Goal: Information Seeking & Learning: Learn about a topic

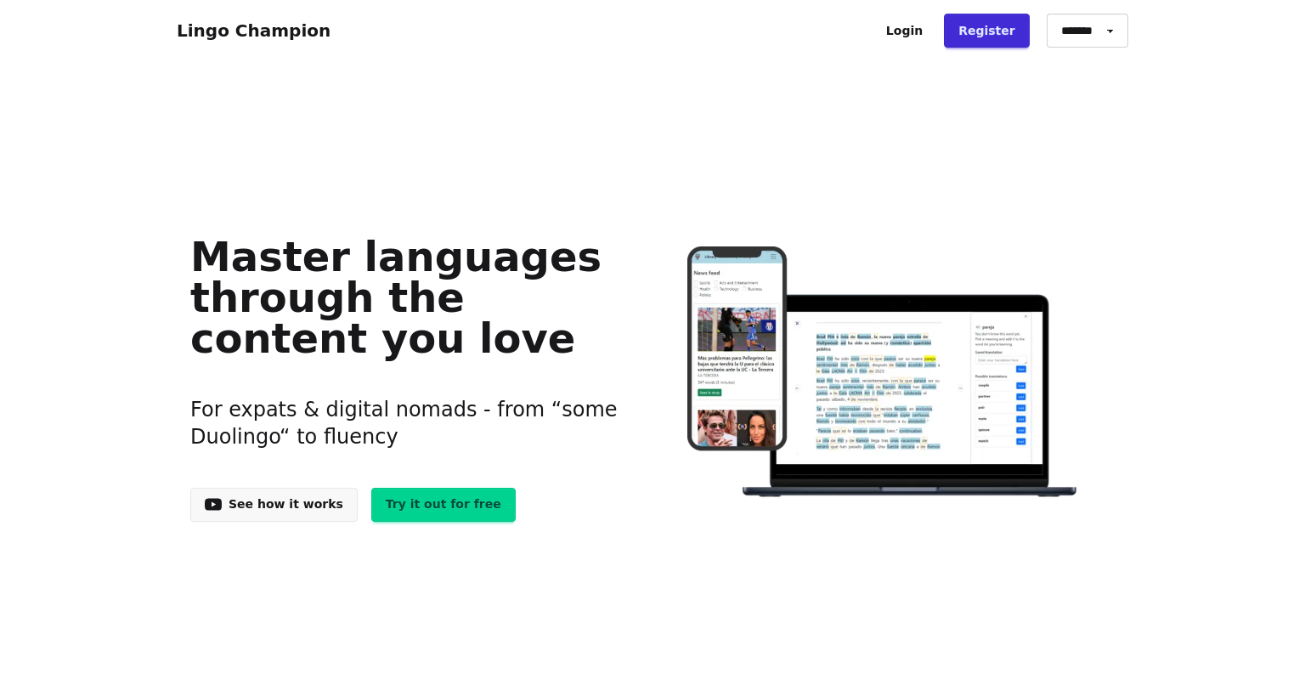
click at [399, 498] on link "Try it out for free" at bounding box center [443, 505] width 144 height 34
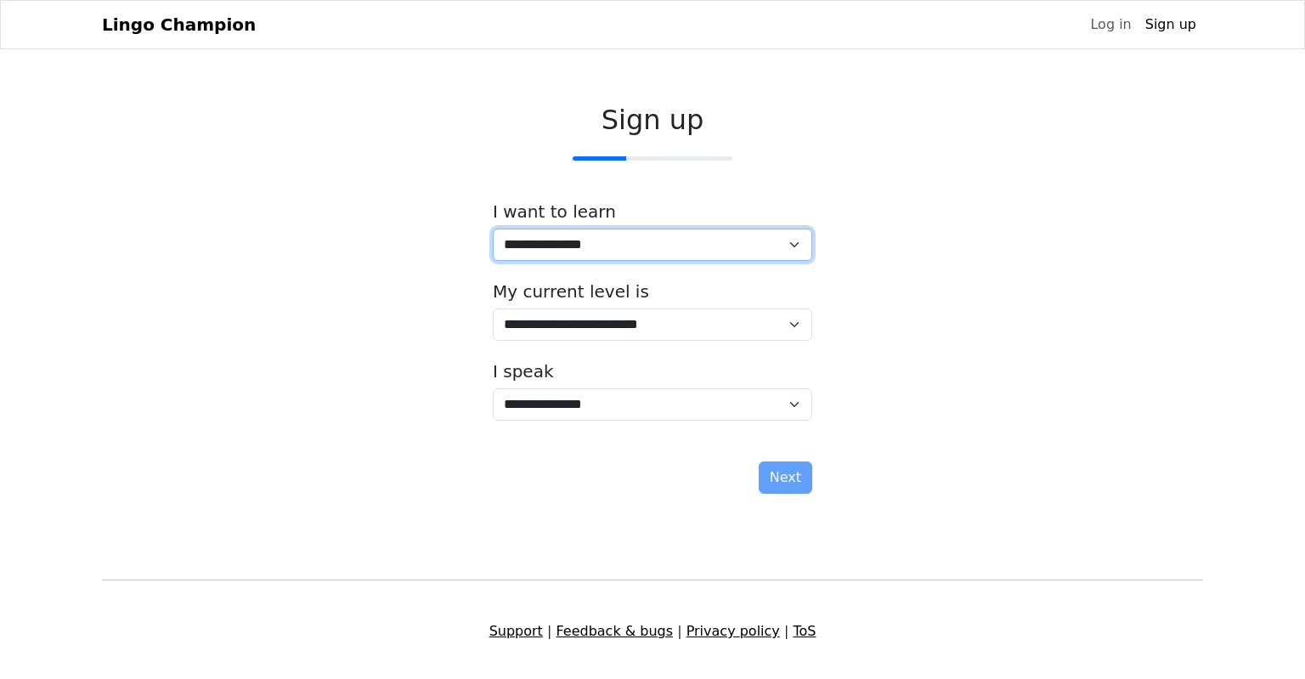
click at [493, 229] on select "**********" at bounding box center [652, 245] width 319 height 32
select select "*****"
click option "**********" at bounding box center [0, 0] width 0 height 0
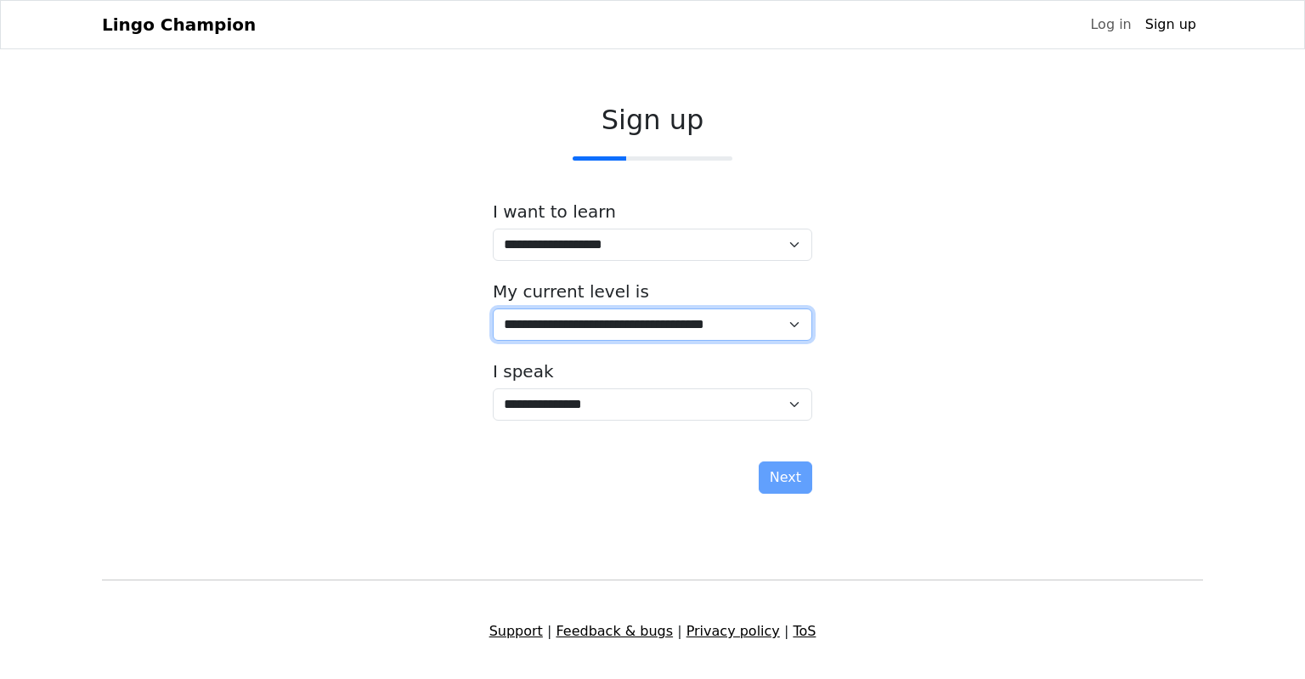
click at [493, 308] on select "**********" at bounding box center [652, 324] width 319 height 32
select select "*"
click option "**********" at bounding box center [0, 0] width 0 height 0
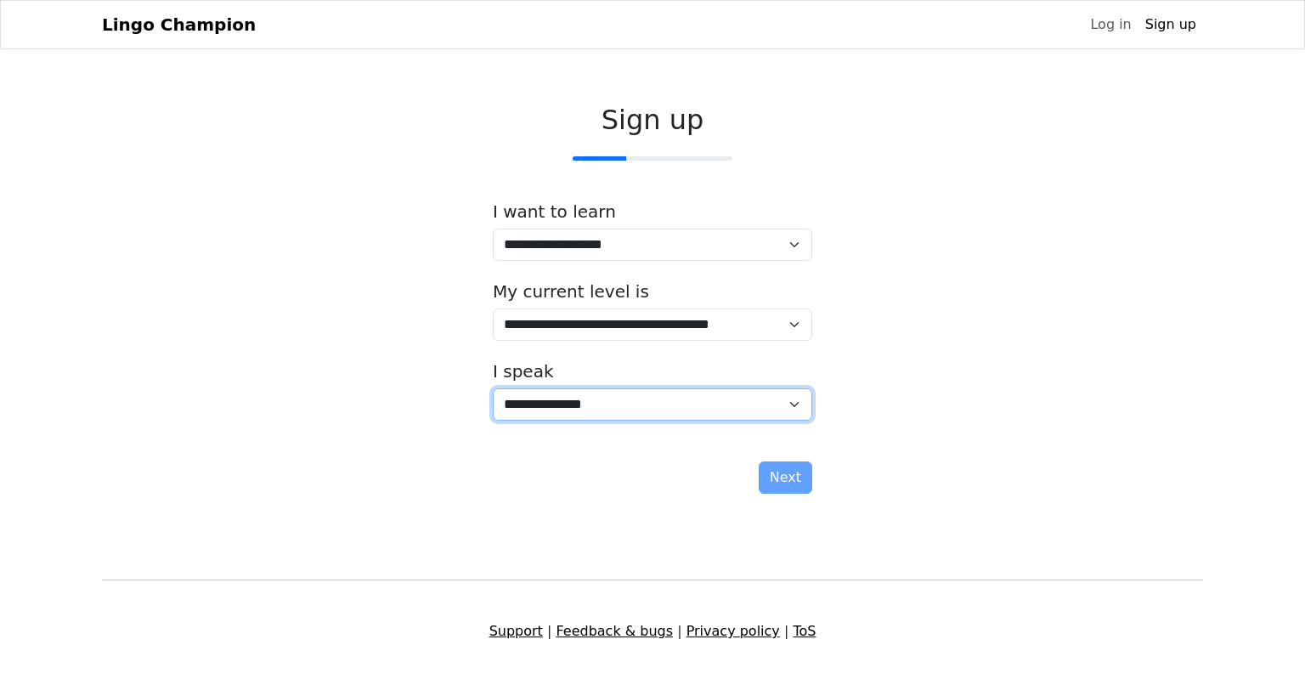
click at [493, 388] on select "**********" at bounding box center [652, 404] width 319 height 32
select select "**"
click option "**********" at bounding box center [0, 0] width 0 height 0
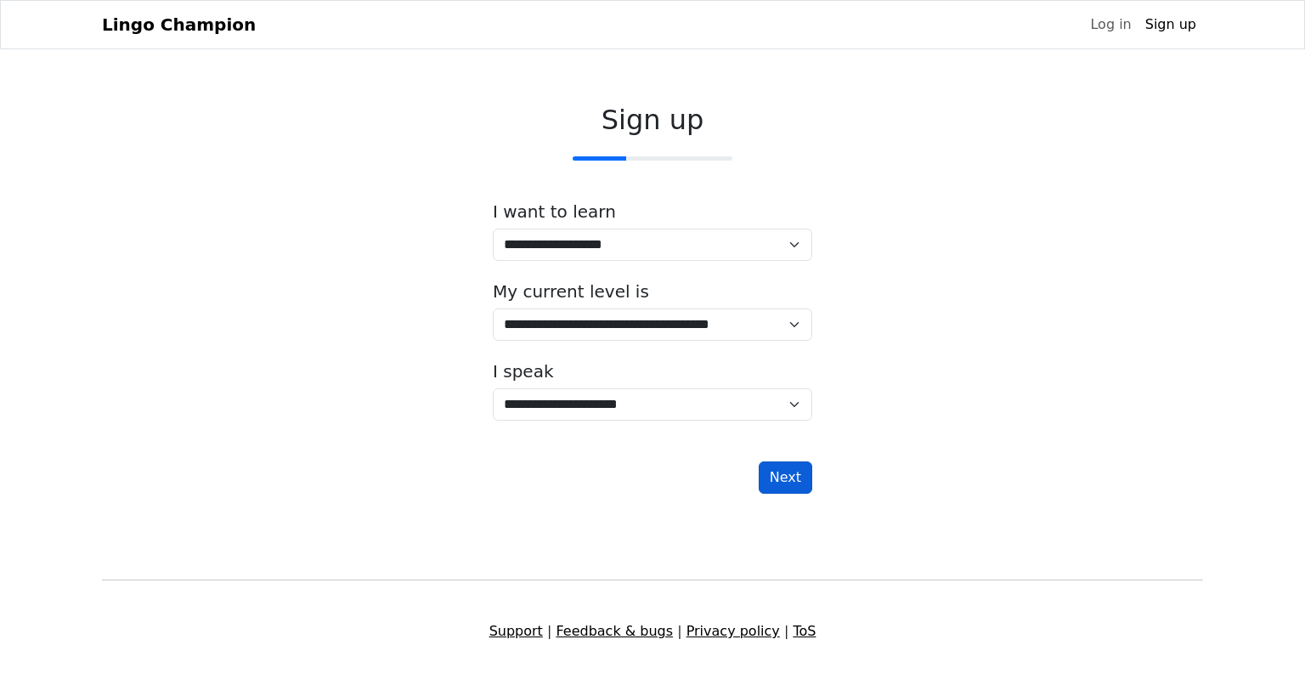
click at [787, 475] on button "Next" at bounding box center [786, 477] width 54 height 32
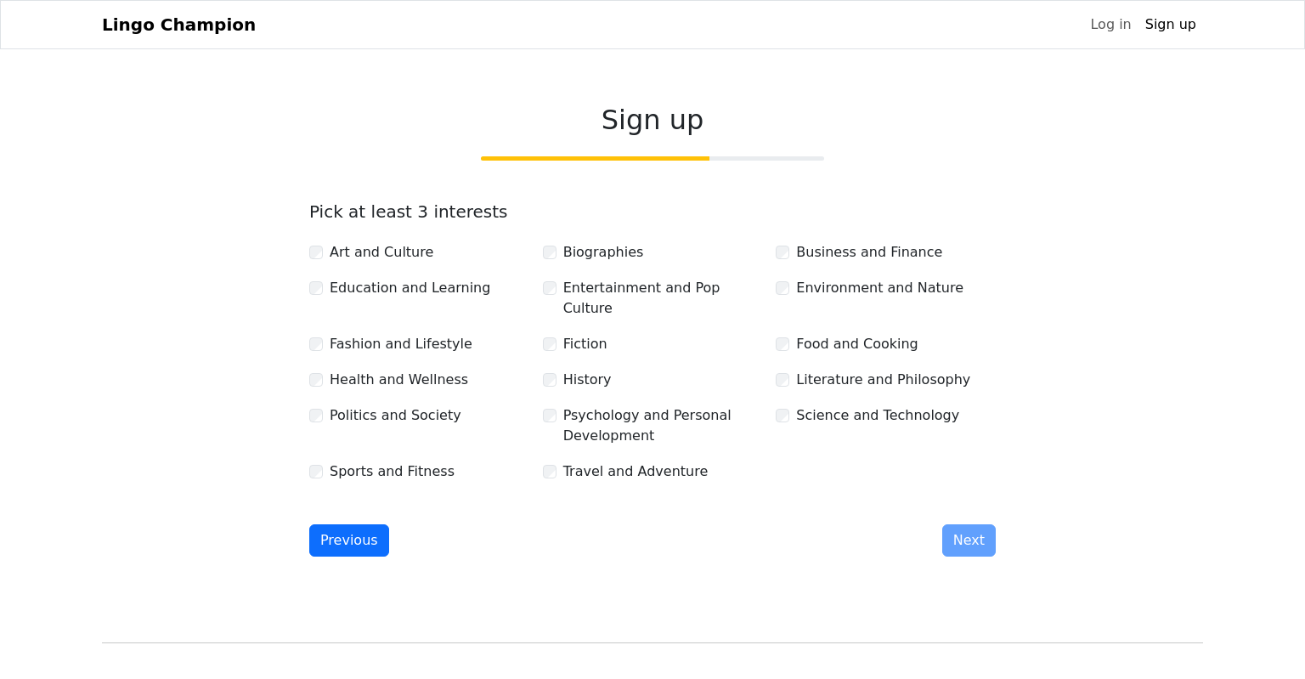
click at [325, 405] on div "Politics and Society" at bounding box center [419, 415] width 220 height 20
click at [324, 461] on div "Sports and Fitness" at bounding box center [419, 471] width 220 height 20
click at [556, 370] on div "History" at bounding box center [653, 380] width 220 height 20
click at [979, 524] on button "Next" at bounding box center [969, 540] width 54 height 32
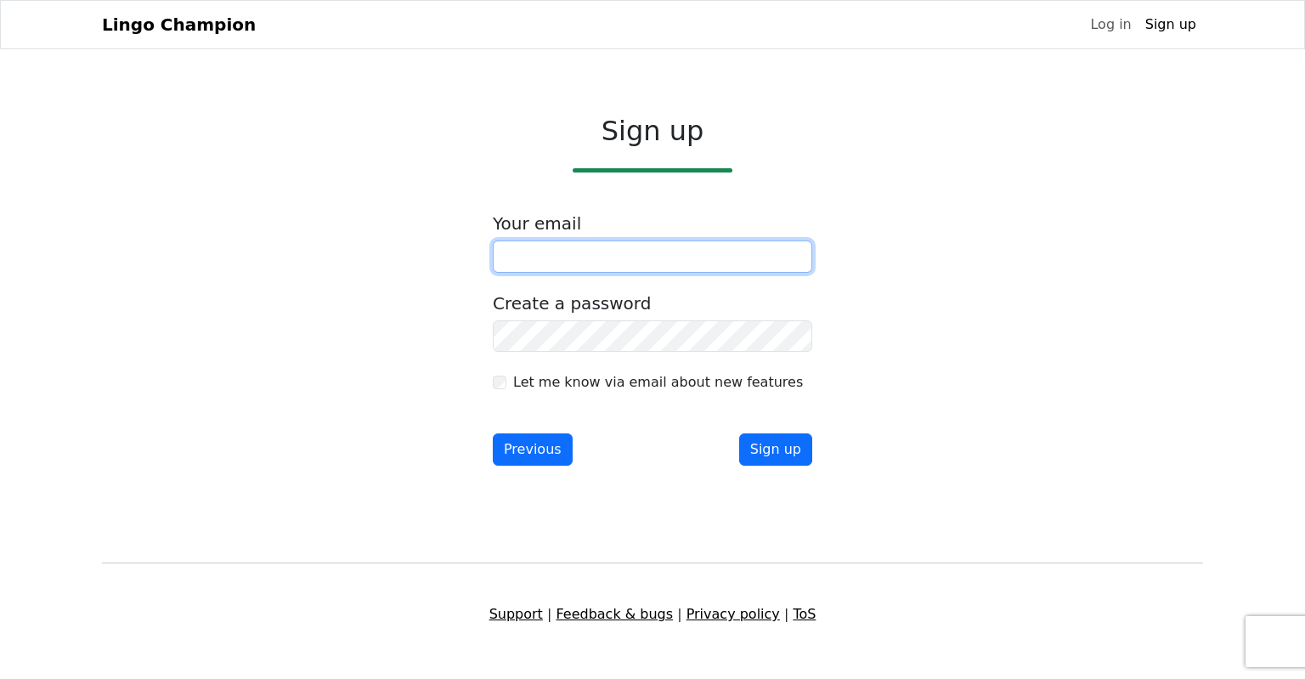
click at [679, 261] on input "email" at bounding box center [652, 256] width 319 height 32
type input "**********"
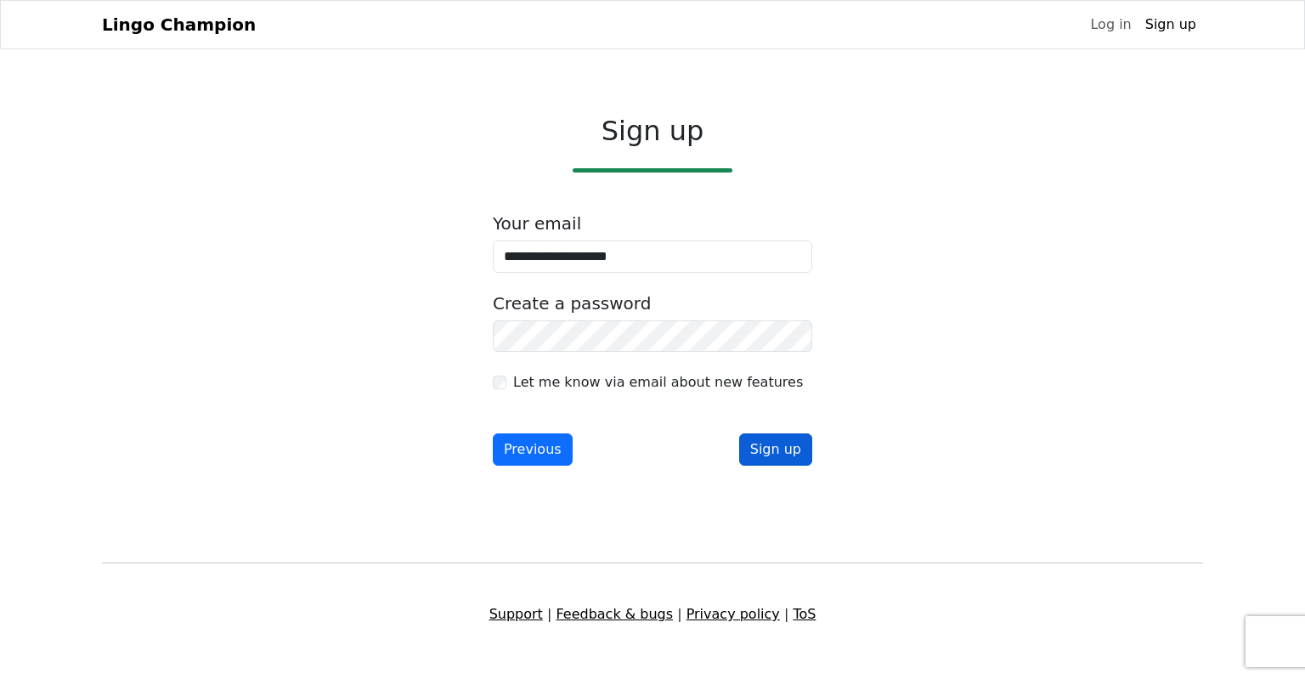
click at [781, 450] on button "Sign up" at bounding box center [775, 449] width 73 height 32
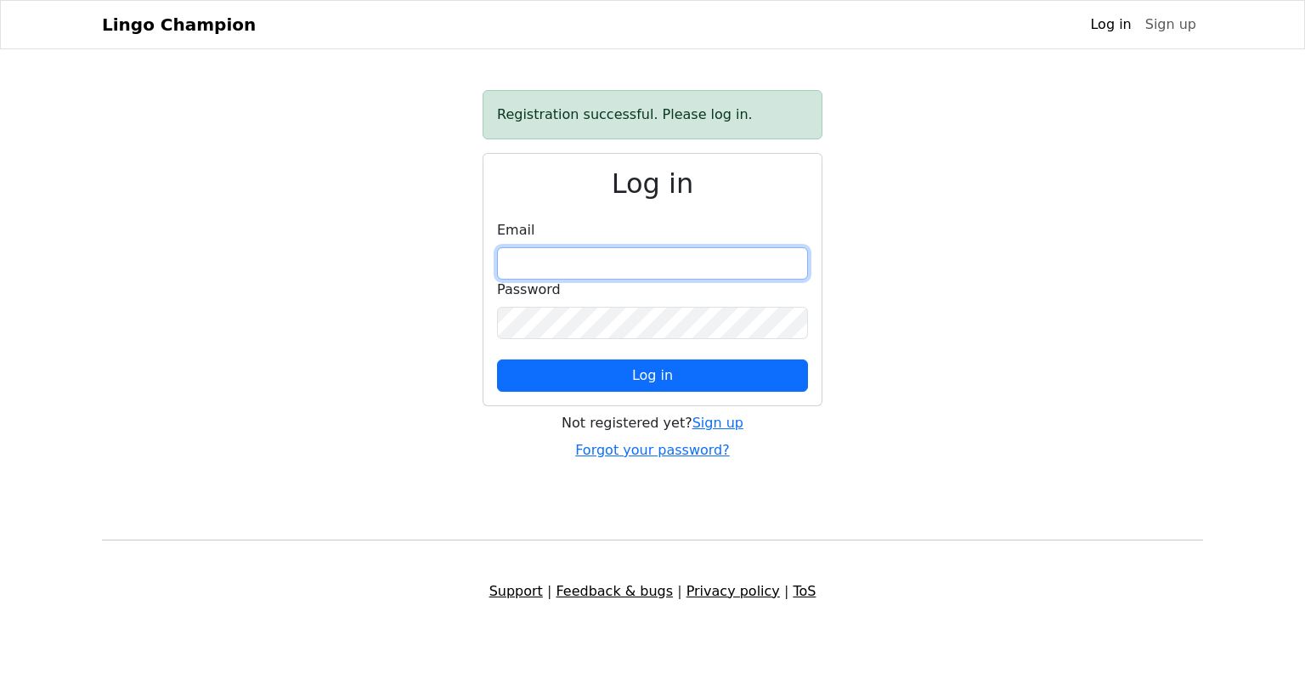
click at [639, 263] on input "email" at bounding box center [652, 263] width 311 height 32
type input "**********"
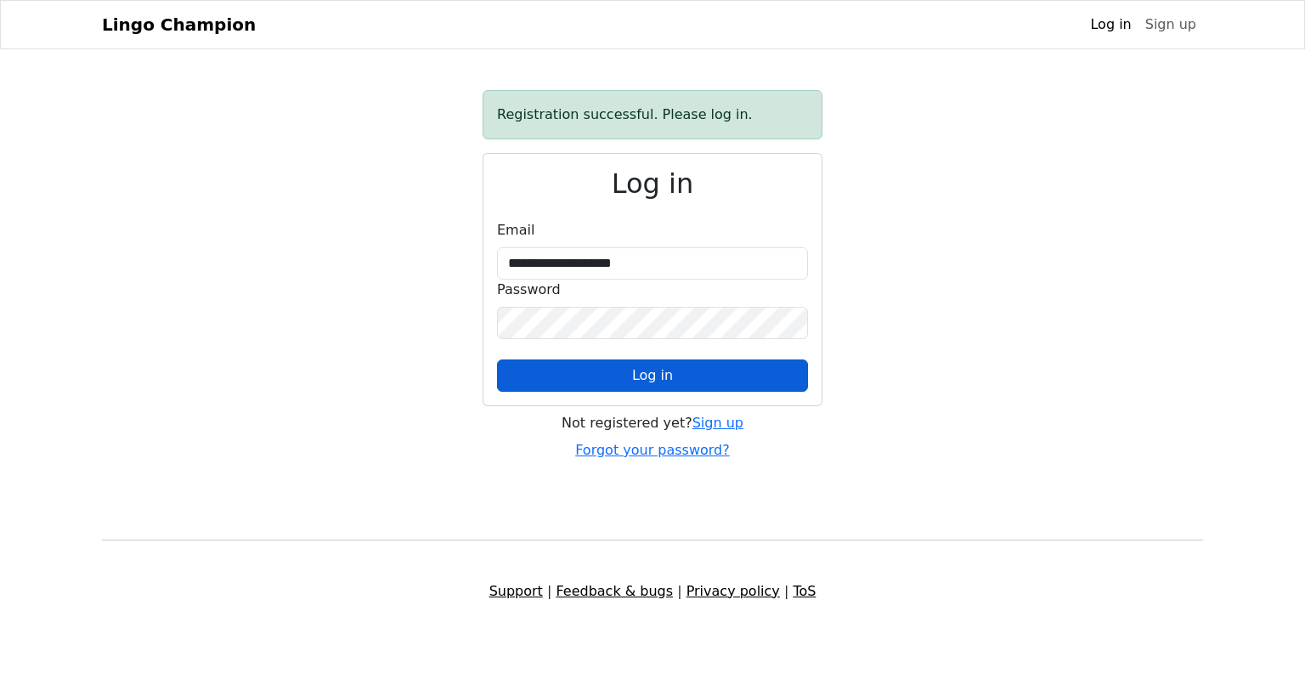
click at [627, 377] on button "Log in" at bounding box center [652, 375] width 311 height 32
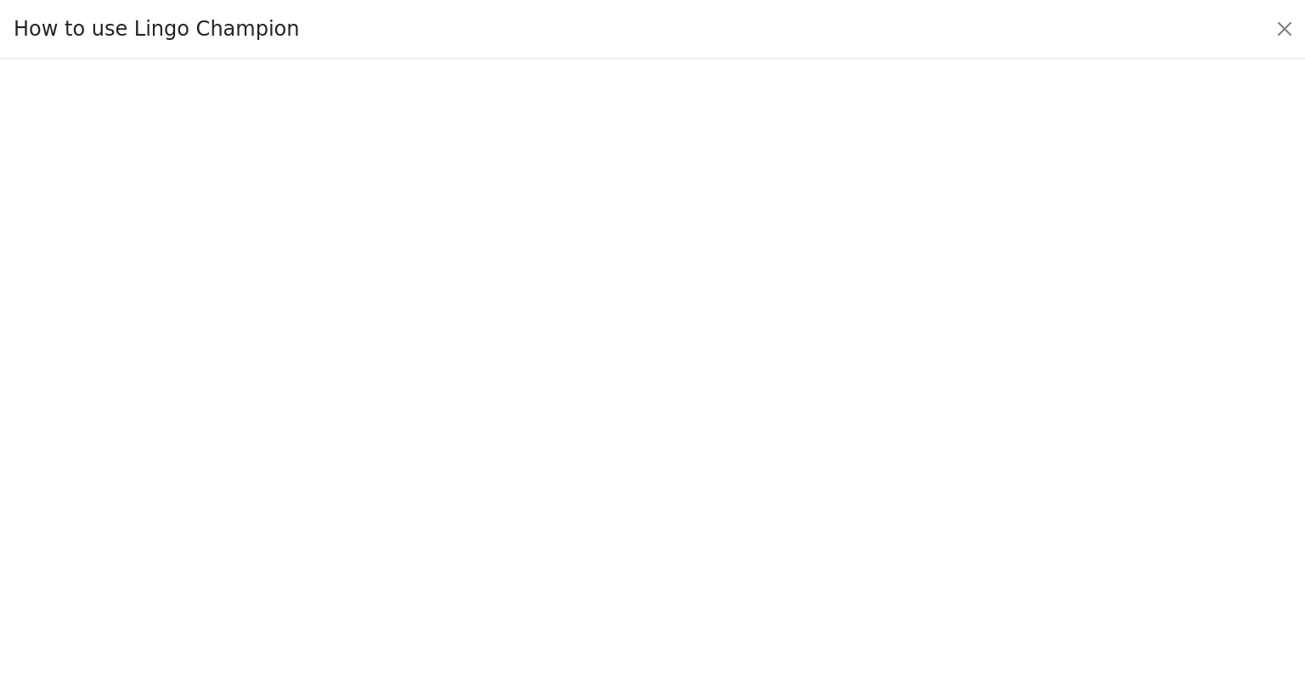
scroll to position [126, 0]
click at [1285, 30] on button "Close" at bounding box center [1284, 28] width 27 height 27
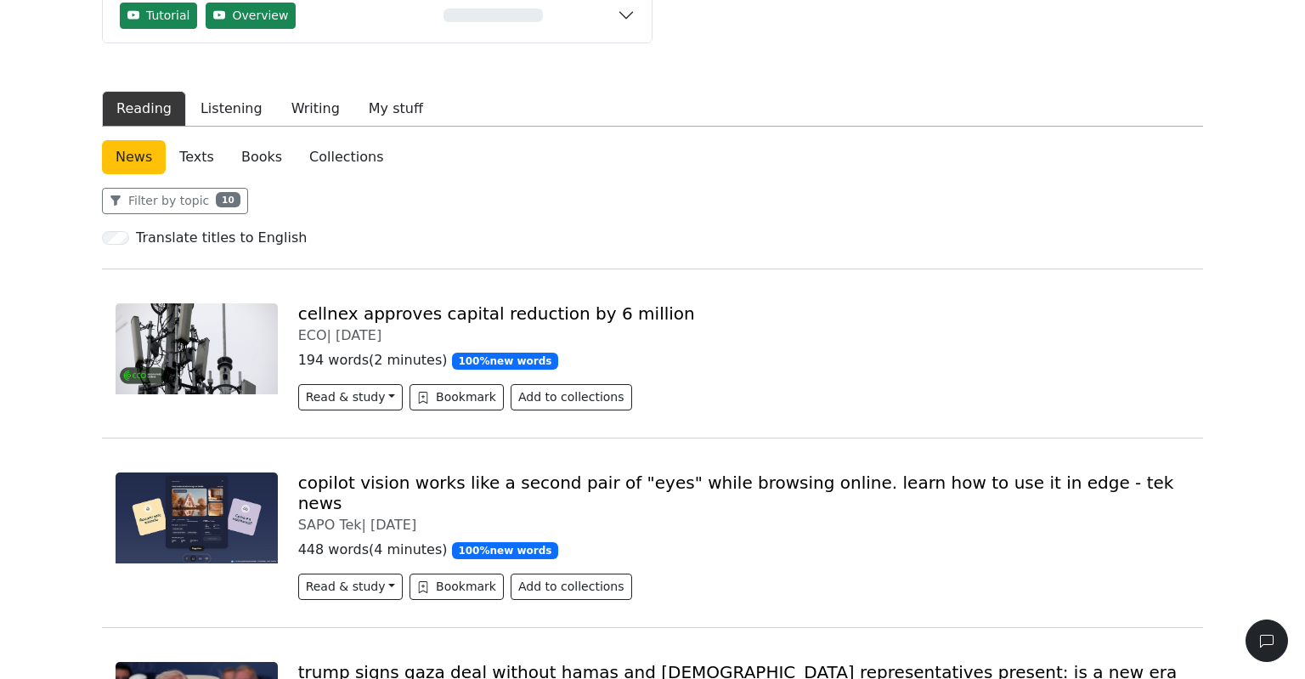
scroll to position [0, 0]
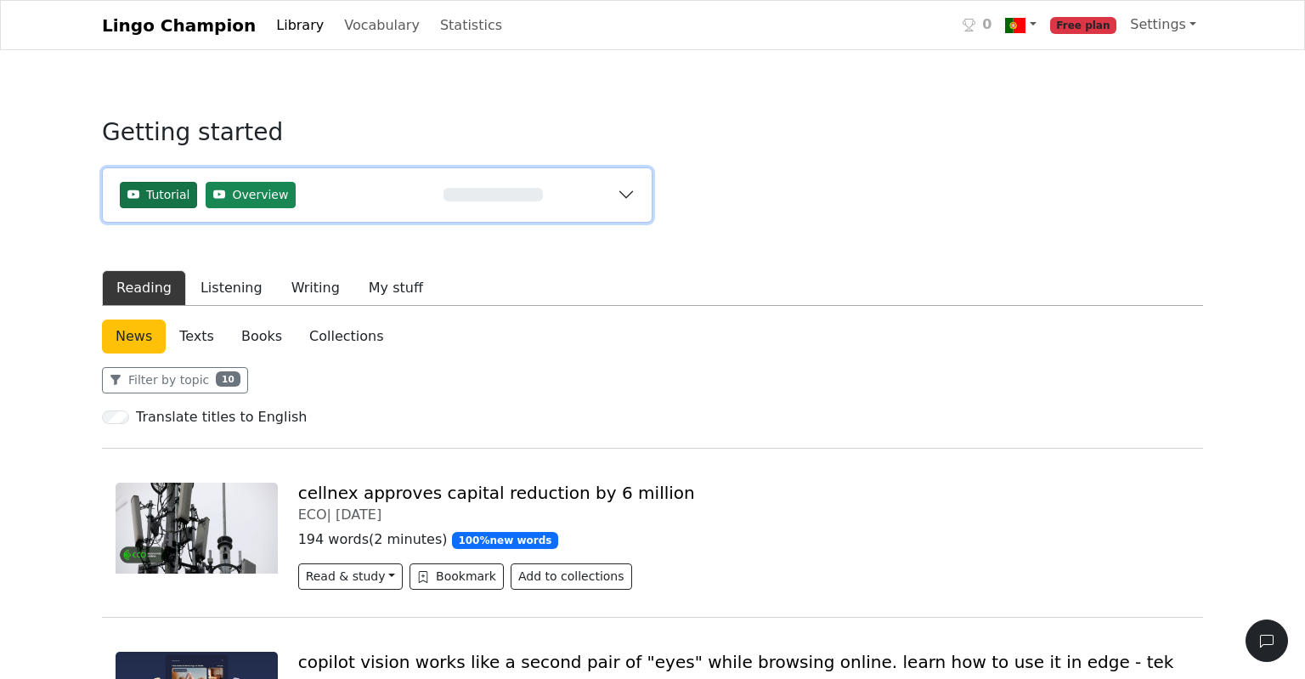
click at [161, 192] on span "Tutorial" at bounding box center [167, 195] width 43 height 18
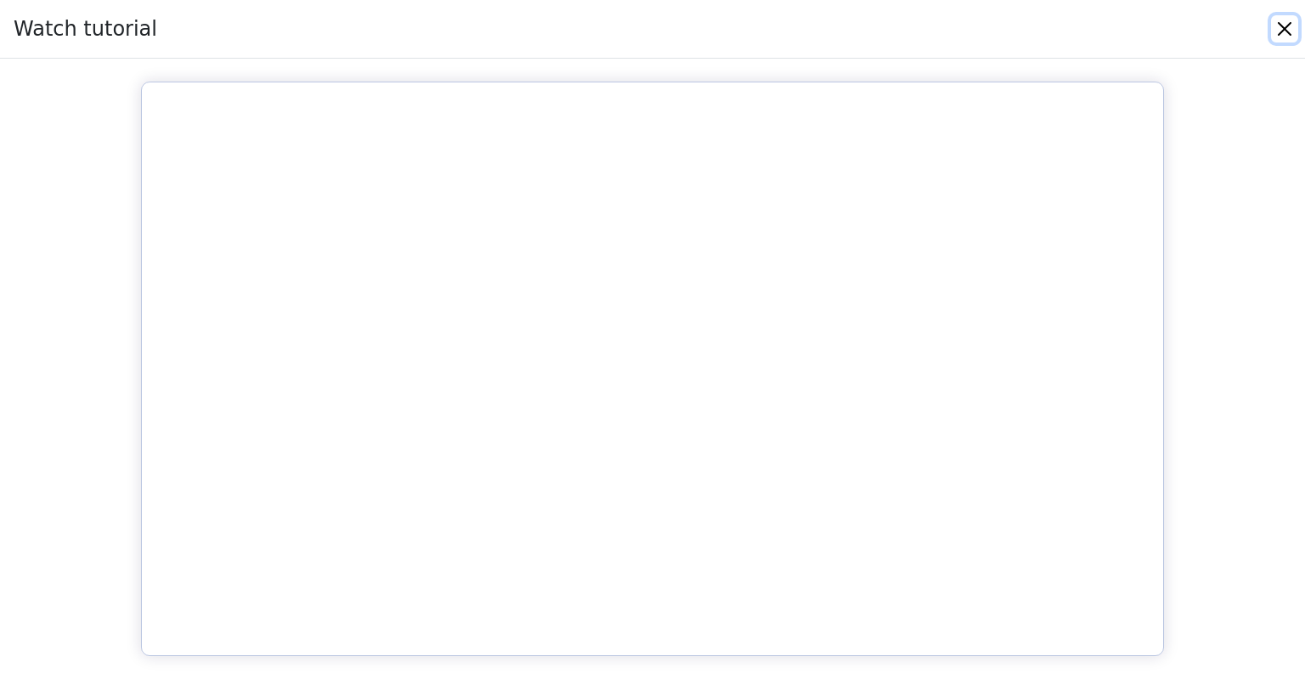
click at [1284, 30] on button "Close" at bounding box center [1284, 28] width 27 height 27
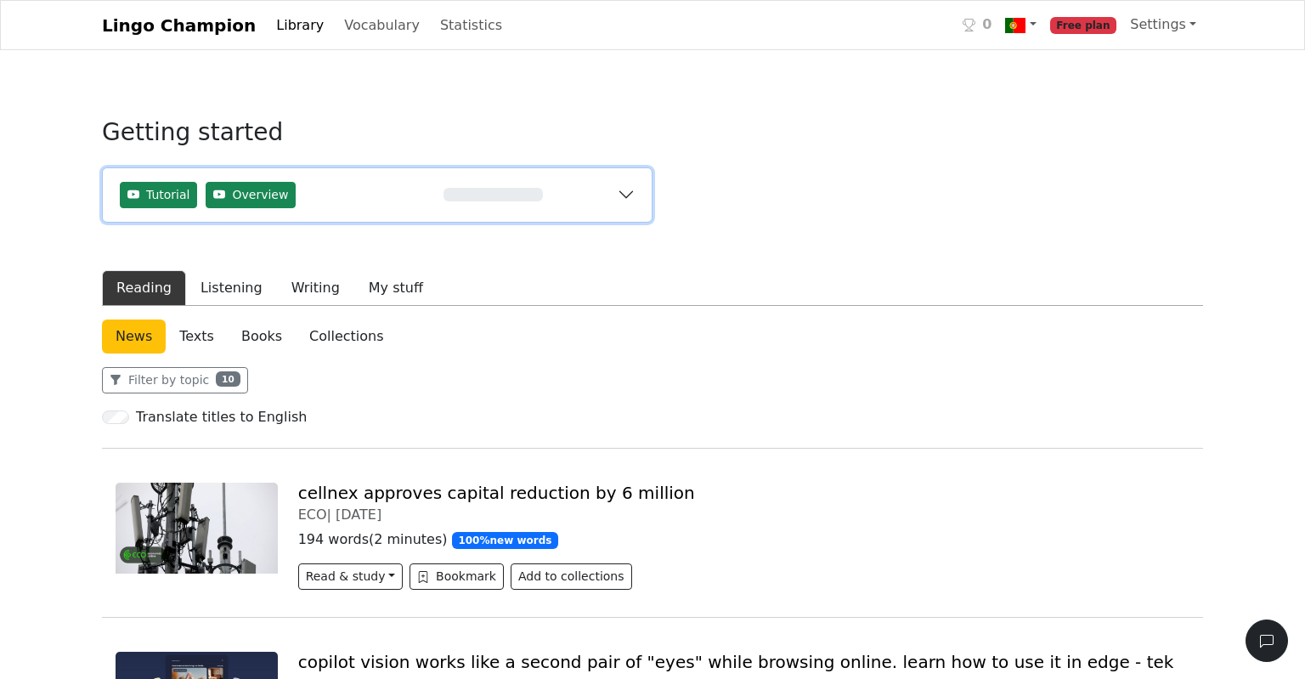
scroll to position [89, 0]
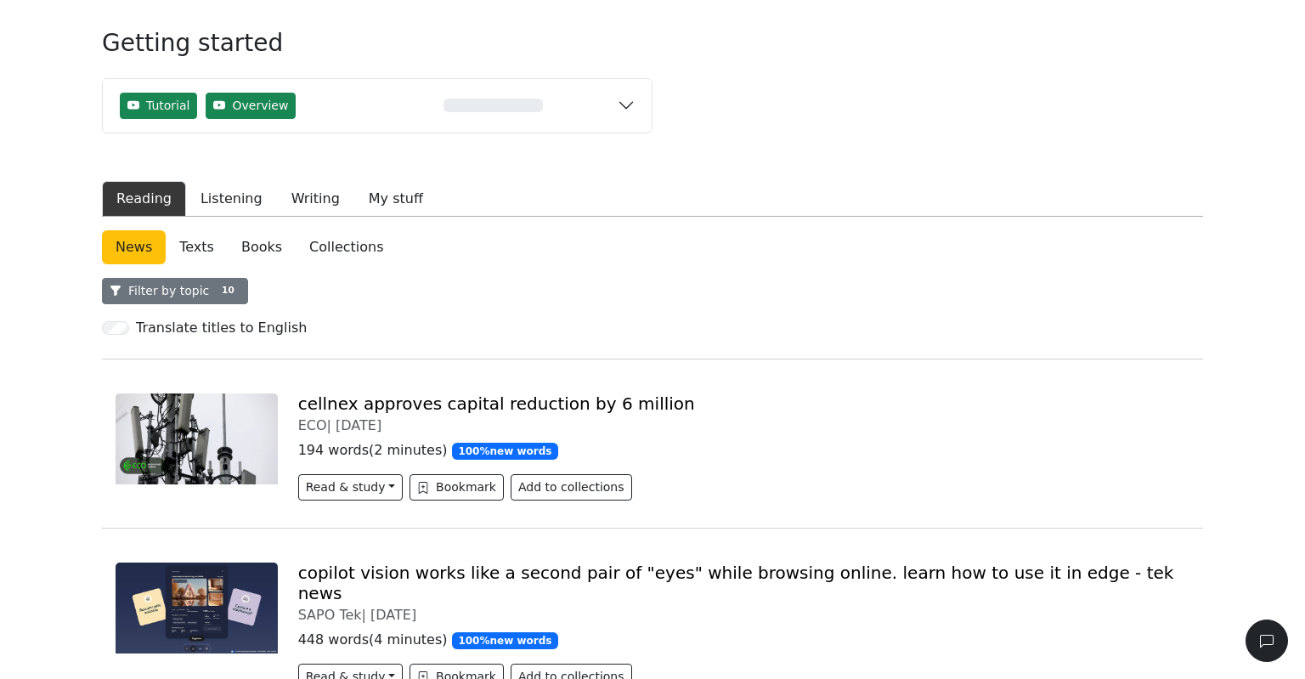
click at [216, 289] on span "10" at bounding box center [228, 289] width 24 height 15
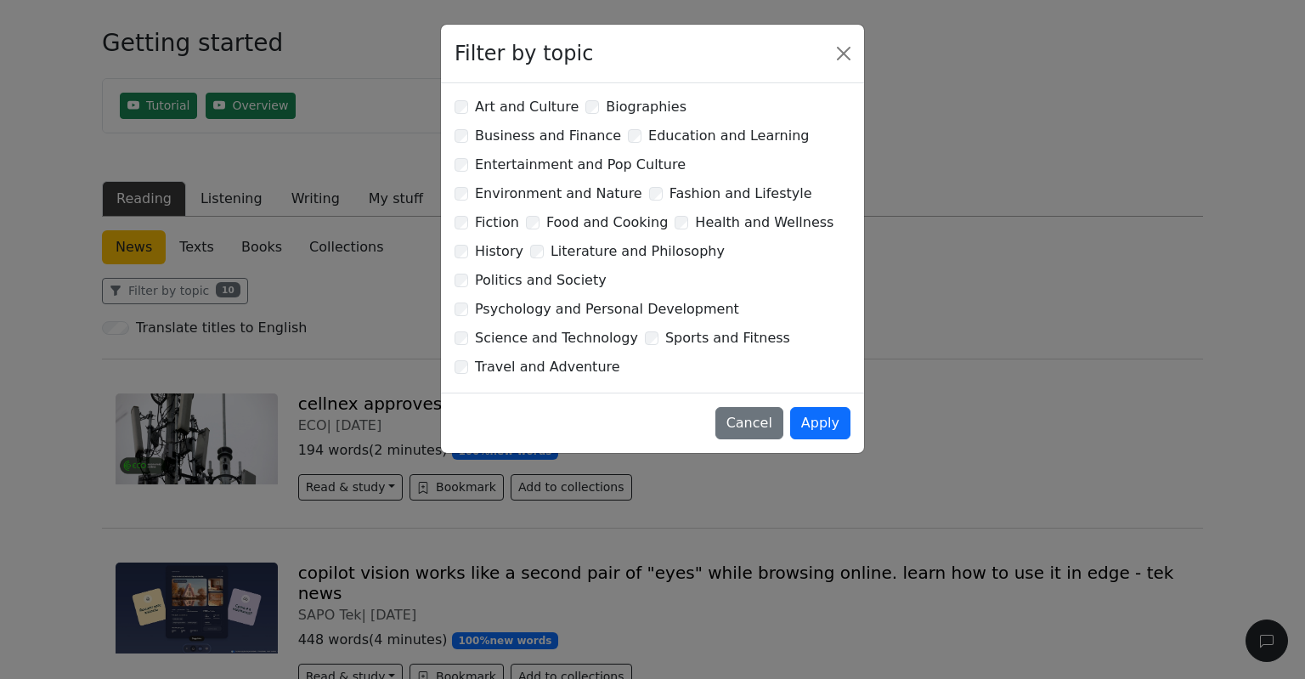
click at [953, 82] on div "Filter by topic Art and Culture Biographies Business and Finance Education and …" at bounding box center [652, 339] width 1305 height 679
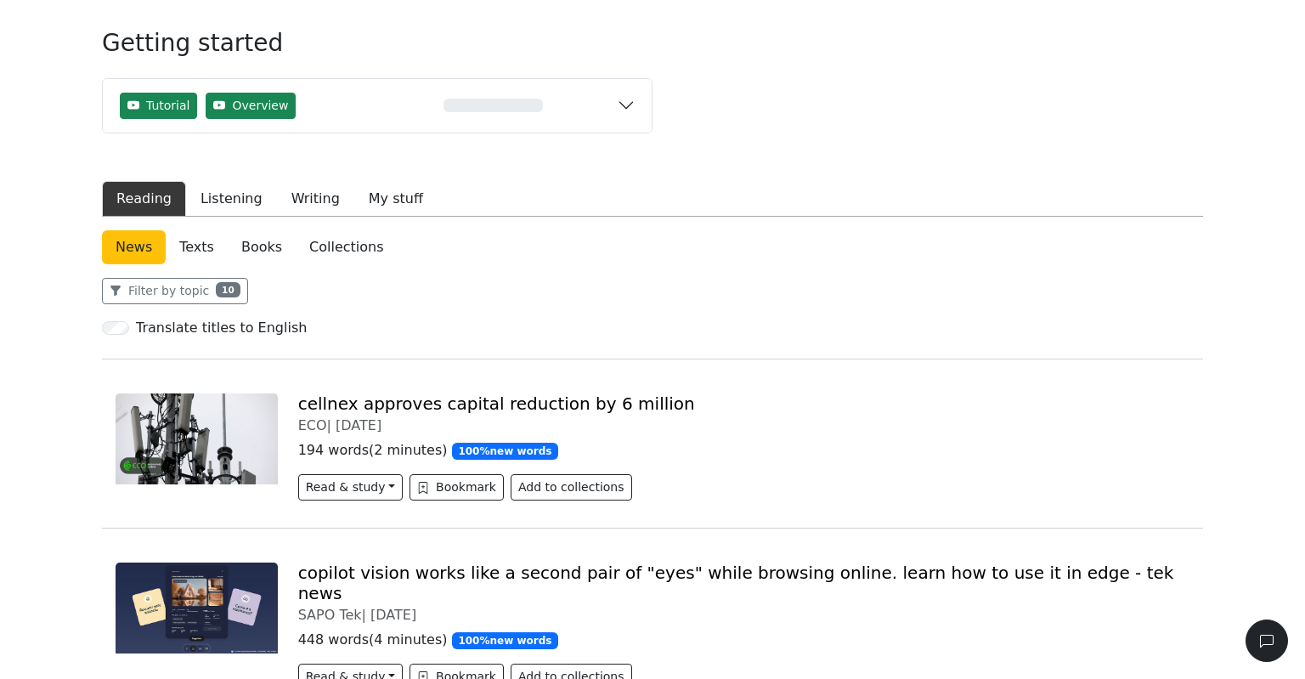
click at [196, 247] on link "Texts" at bounding box center [197, 247] width 62 height 34
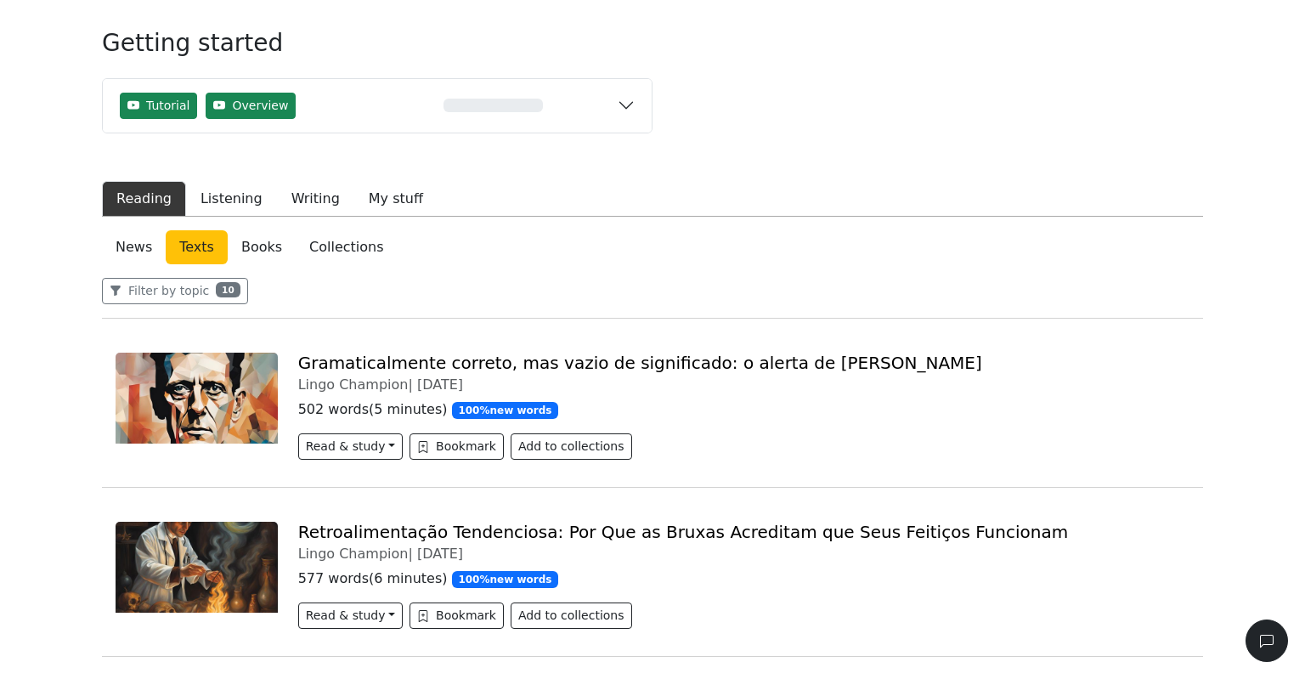
scroll to position [179, 0]
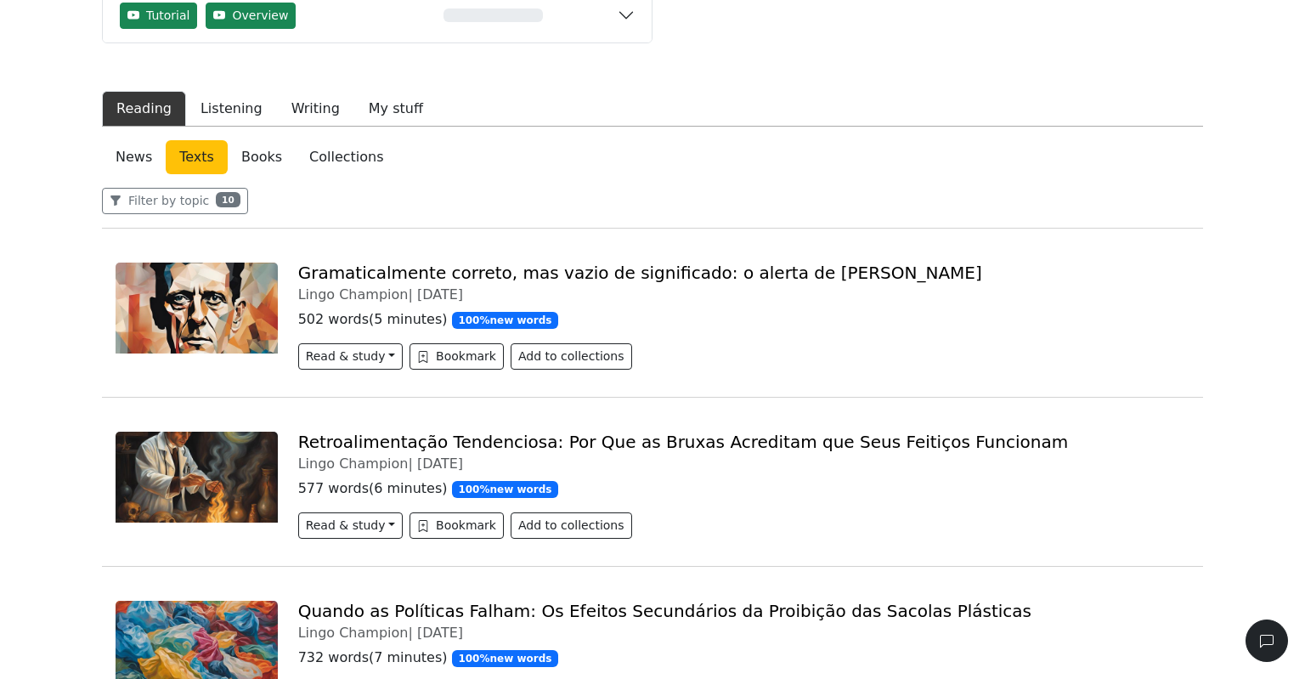
click at [256, 156] on link "Books" at bounding box center [262, 157] width 68 height 34
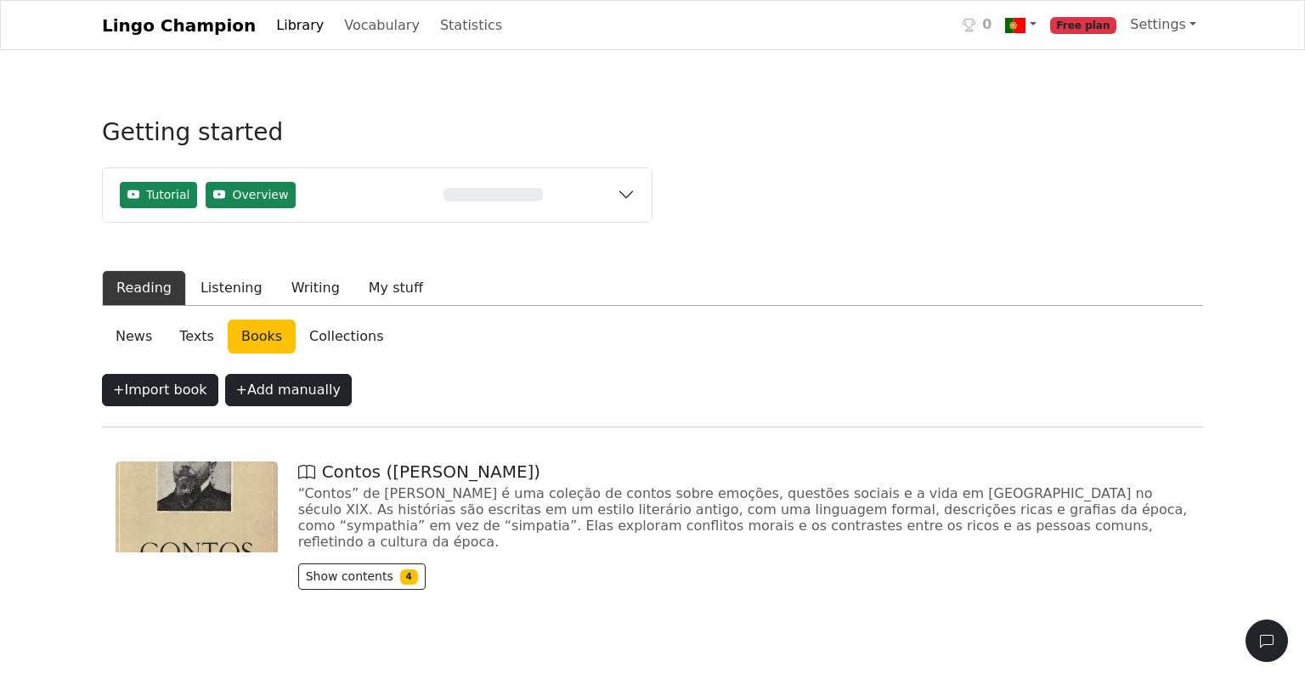
click at [197, 341] on link "Texts" at bounding box center [197, 336] width 62 height 34
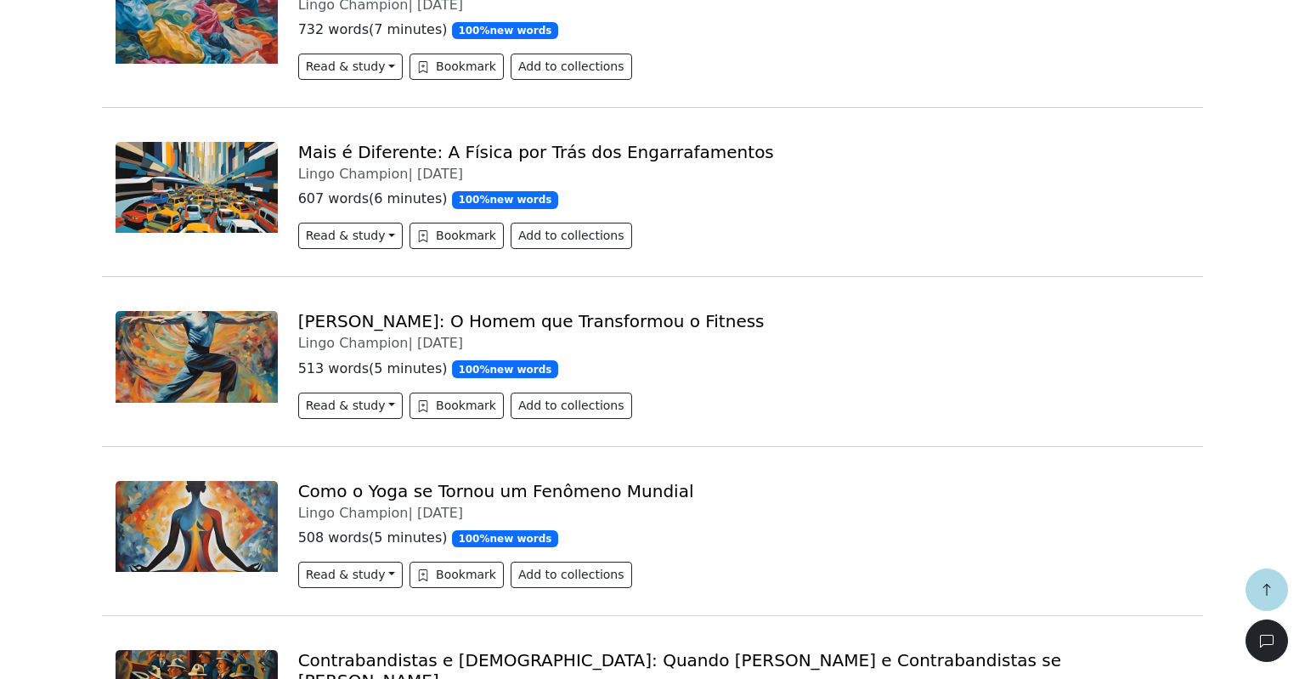
scroll to position [628, 0]
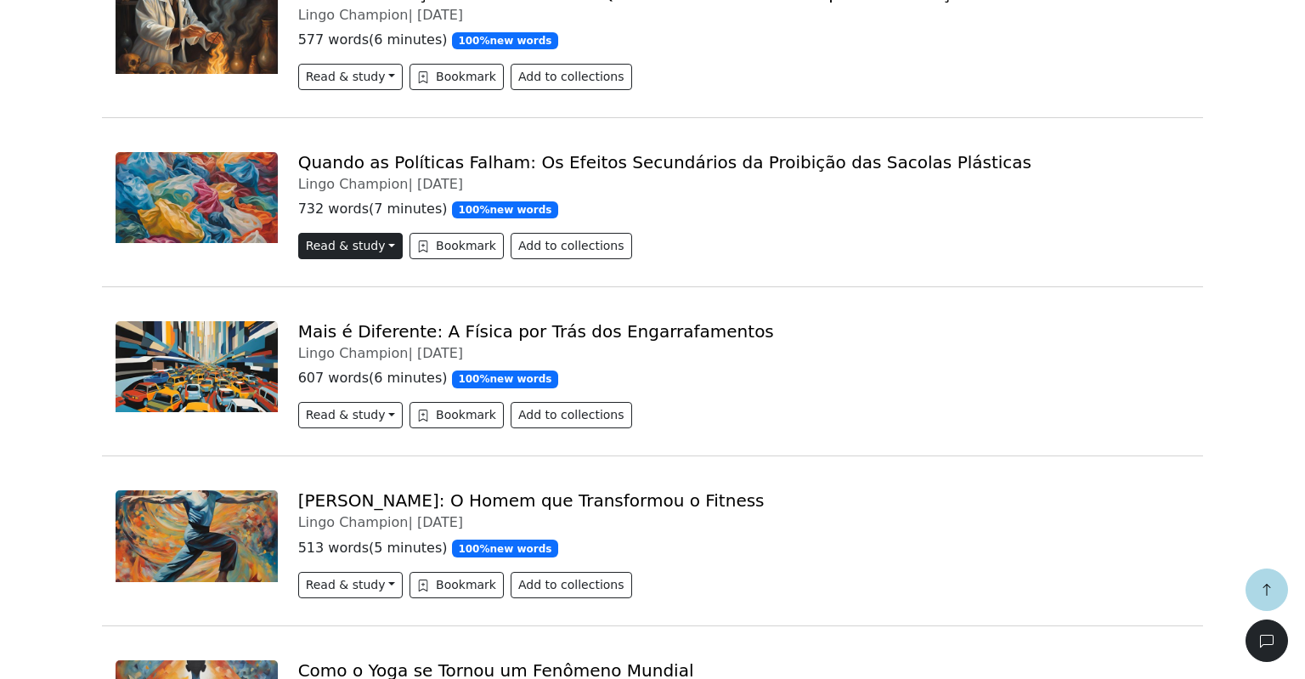
click at [350, 242] on button "Read & study" at bounding box center [350, 246] width 104 height 26
click at [354, 308] on link "New Reader Beta" at bounding box center [377, 309] width 156 height 27
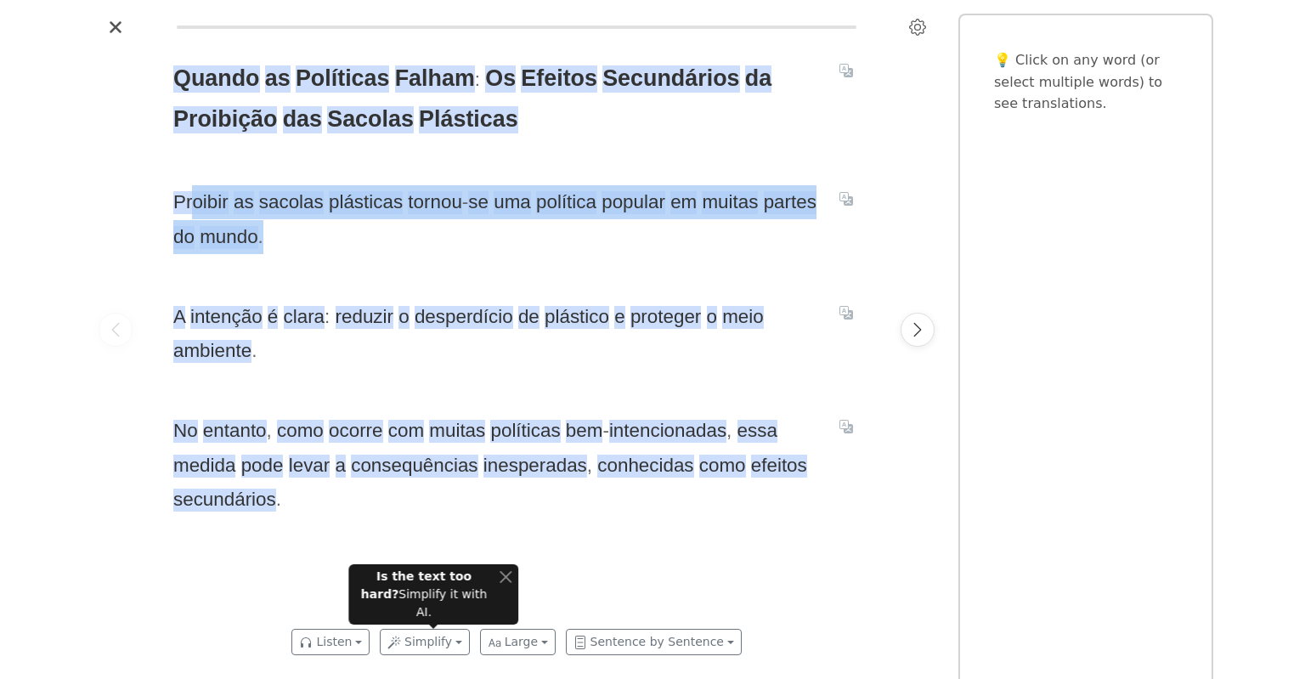
drag, startPoint x: 192, startPoint y: 210, endPoint x: 824, endPoint y: 236, distance: 632.6
click at [824, 236] on div "Proibir as sacolas plásticas tornou - se uma política popular em muitas partes …" at bounding box center [516, 219] width 686 height 69
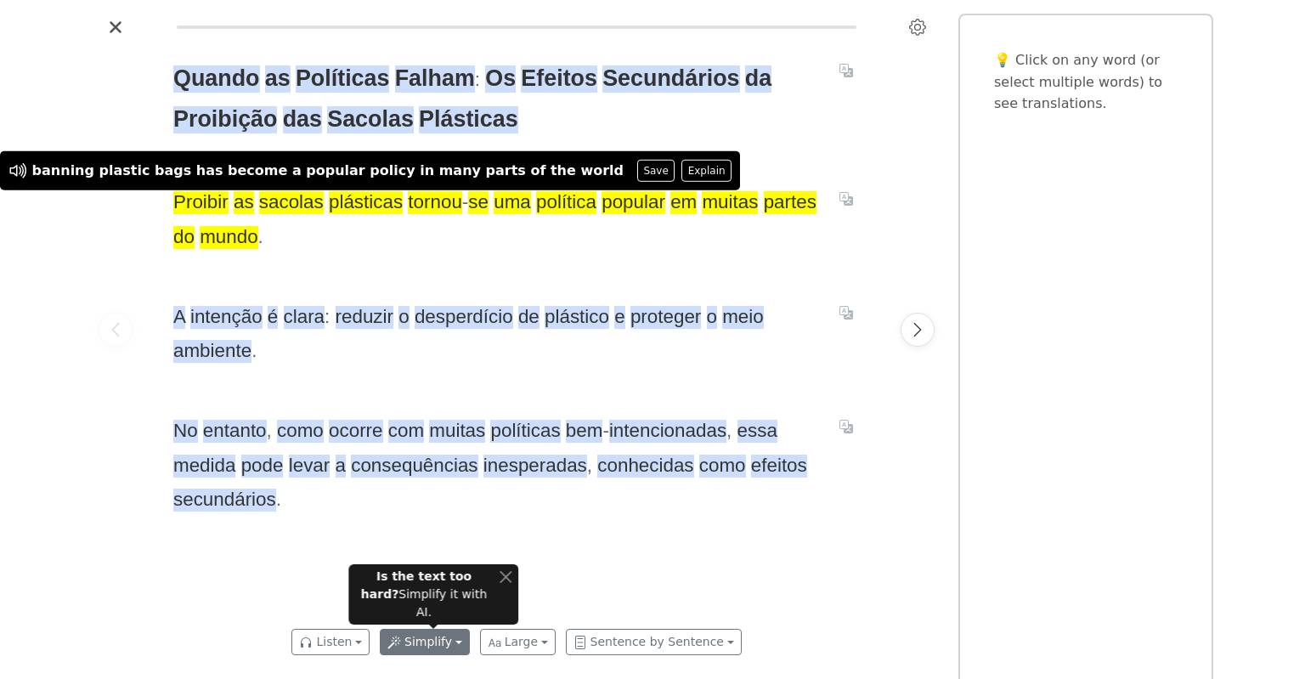
click at [426, 642] on button "Simplify" at bounding box center [425, 642] width 90 height 26
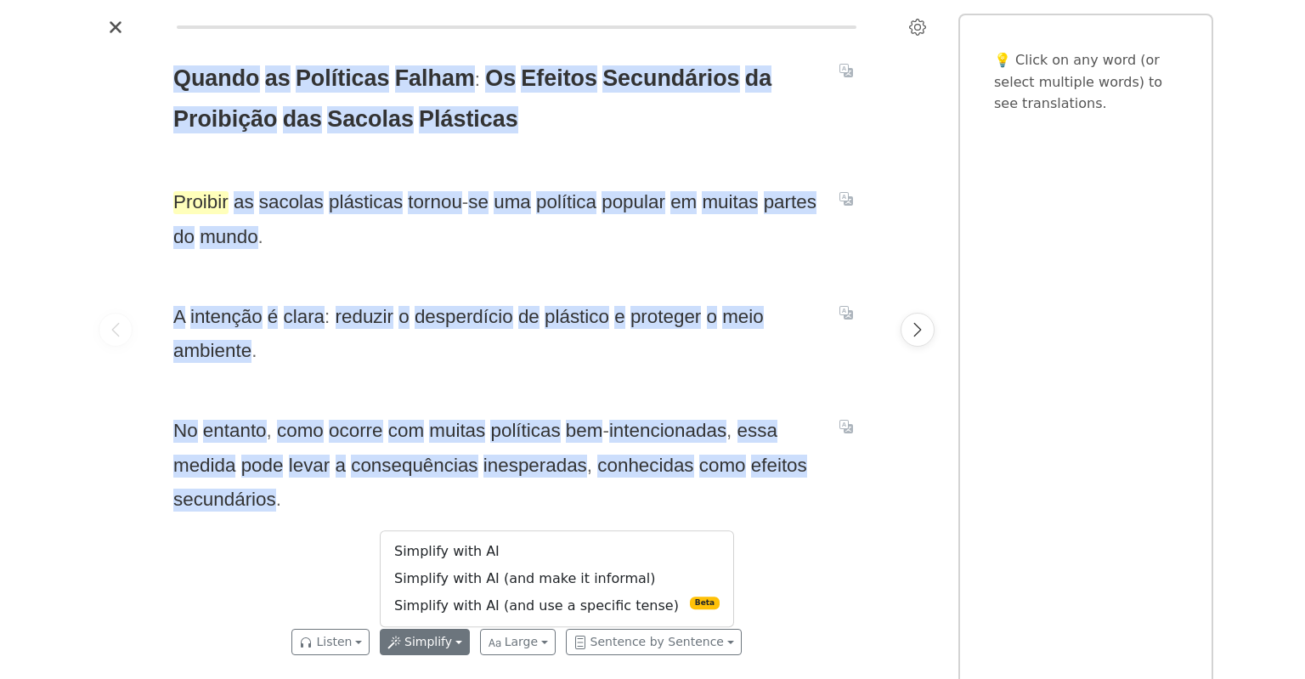
click at [210, 195] on span "Proibir" at bounding box center [200, 202] width 55 height 23
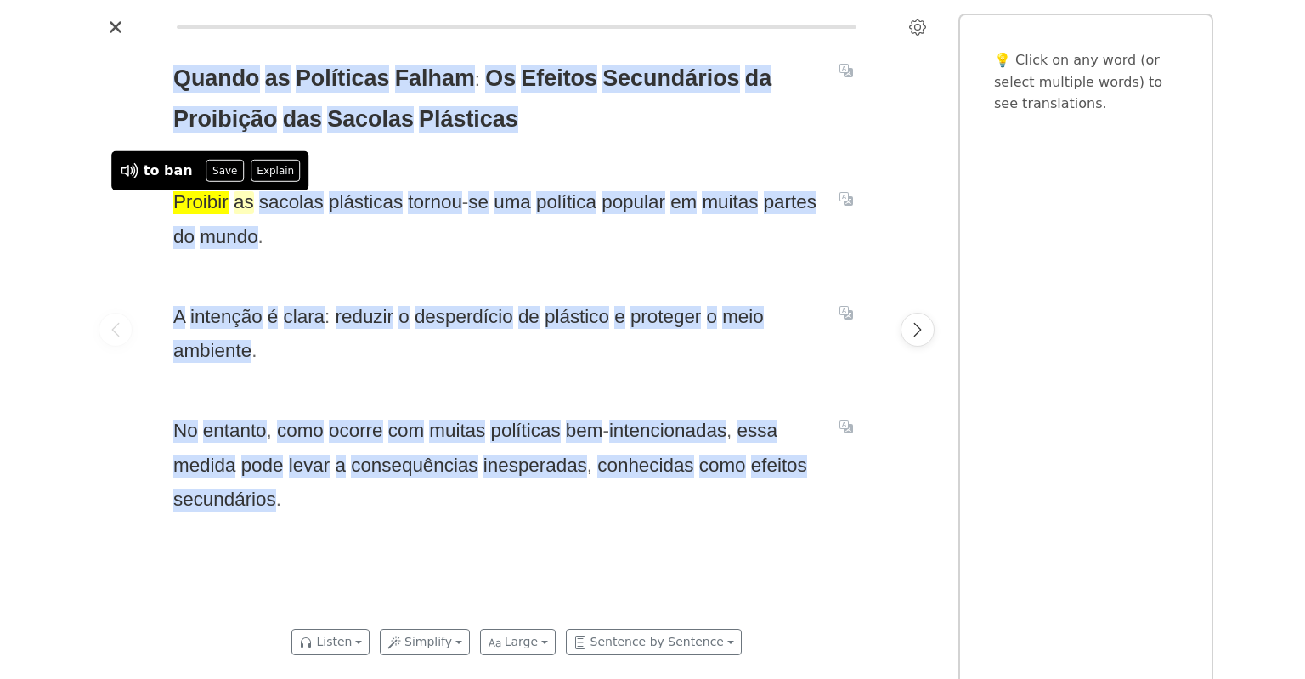
click at [240, 207] on span "as" at bounding box center [244, 202] width 20 height 23
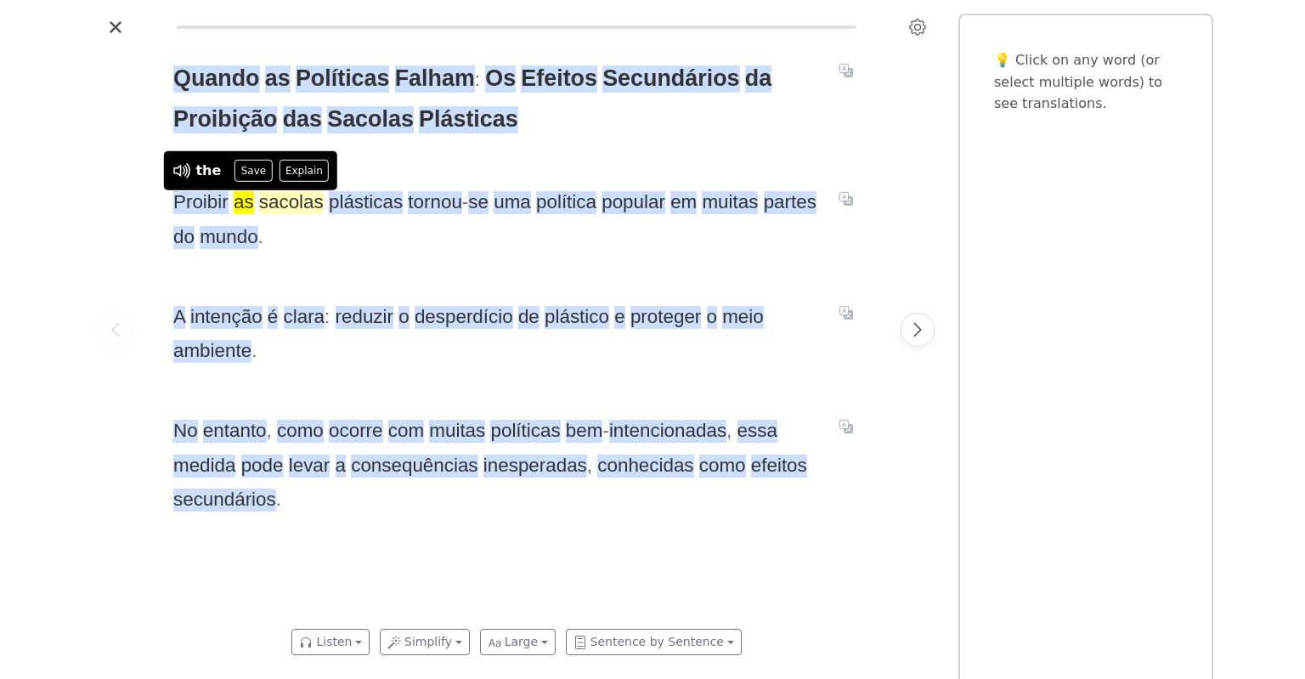
click at [285, 200] on span "sacolas" at bounding box center [291, 202] width 65 height 23
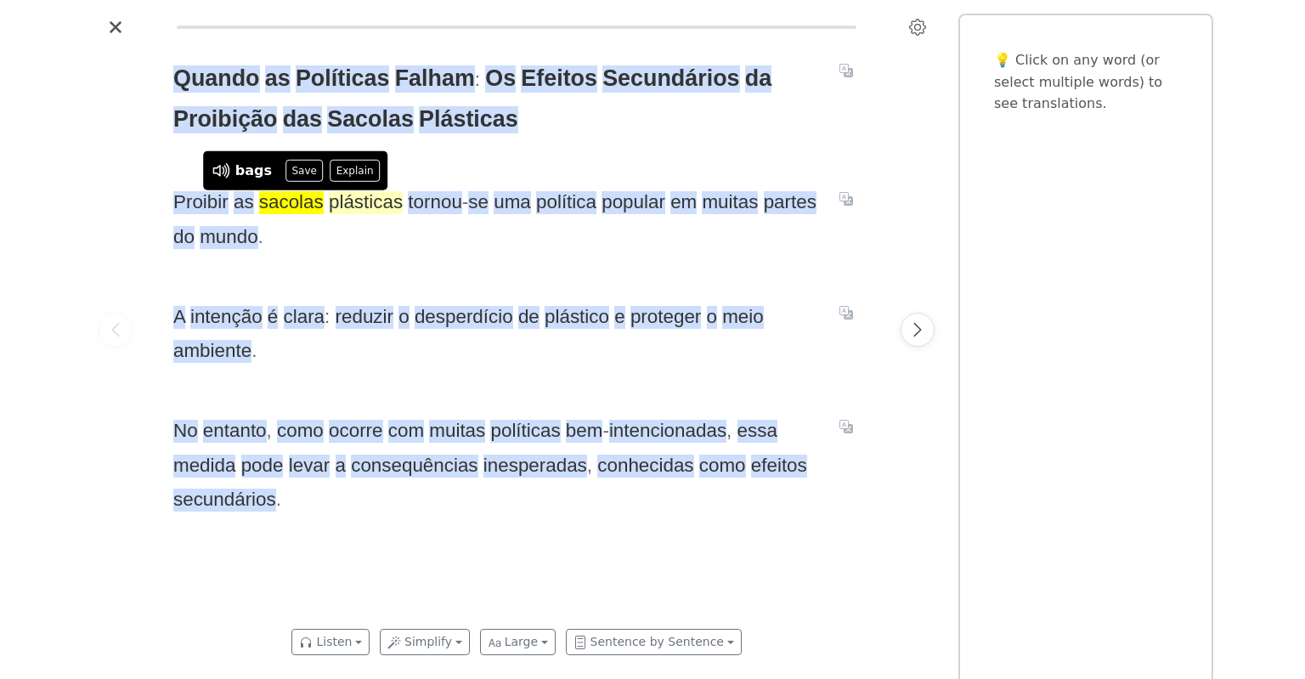
click at [366, 208] on span "plásticas" at bounding box center [366, 202] width 74 height 23
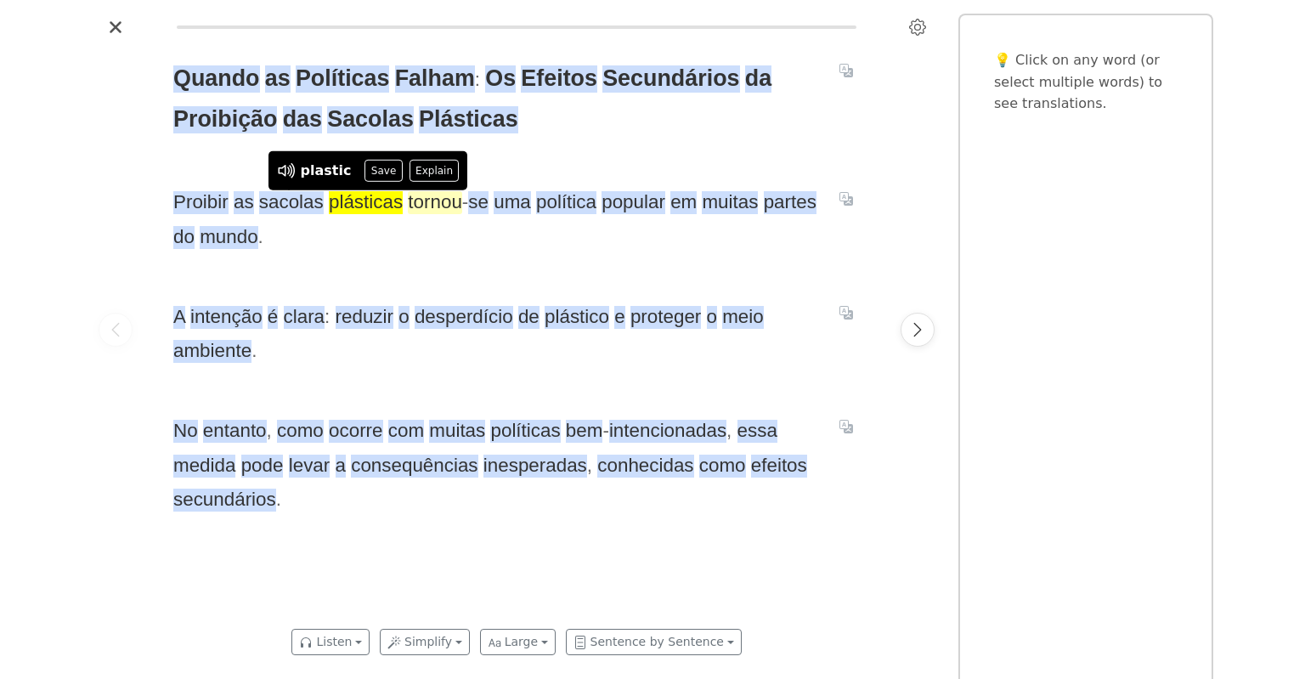
click at [435, 212] on span "tornou" at bounding box center [435, 202] width 54 height 23
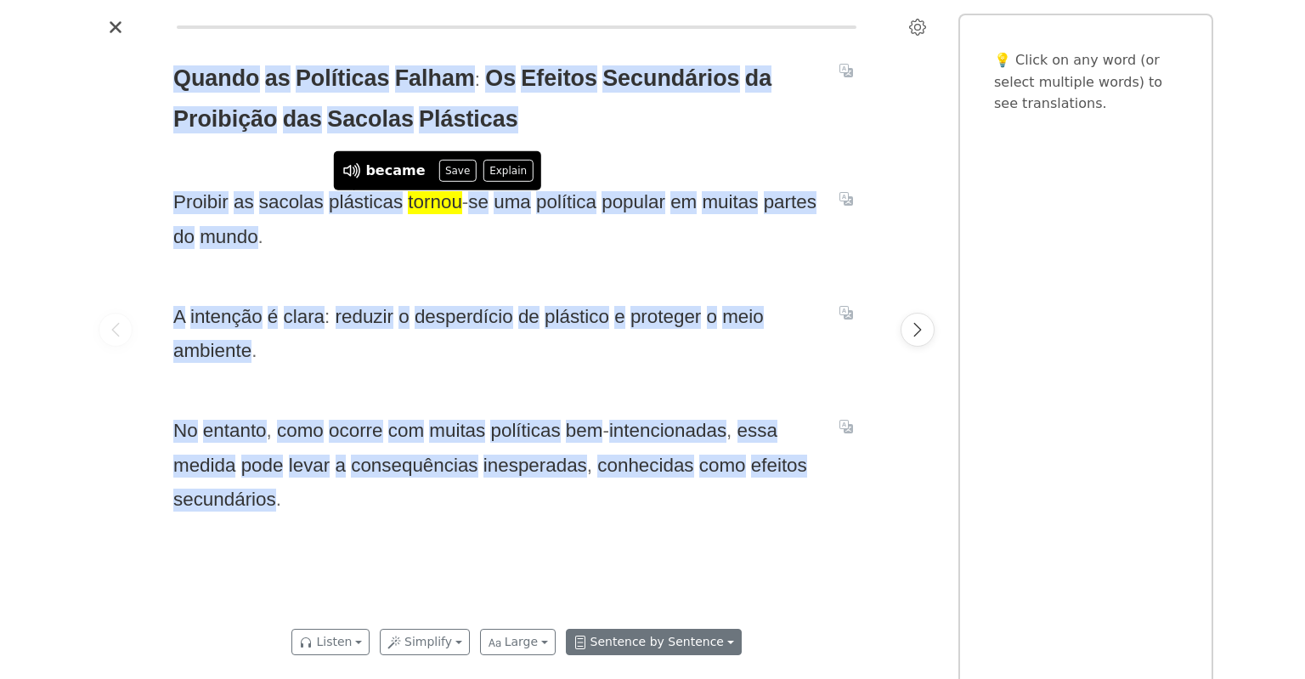
click at [651, 641] on button "Sentence by Sentence" at bounding box center [654, 642] width 176 height 26
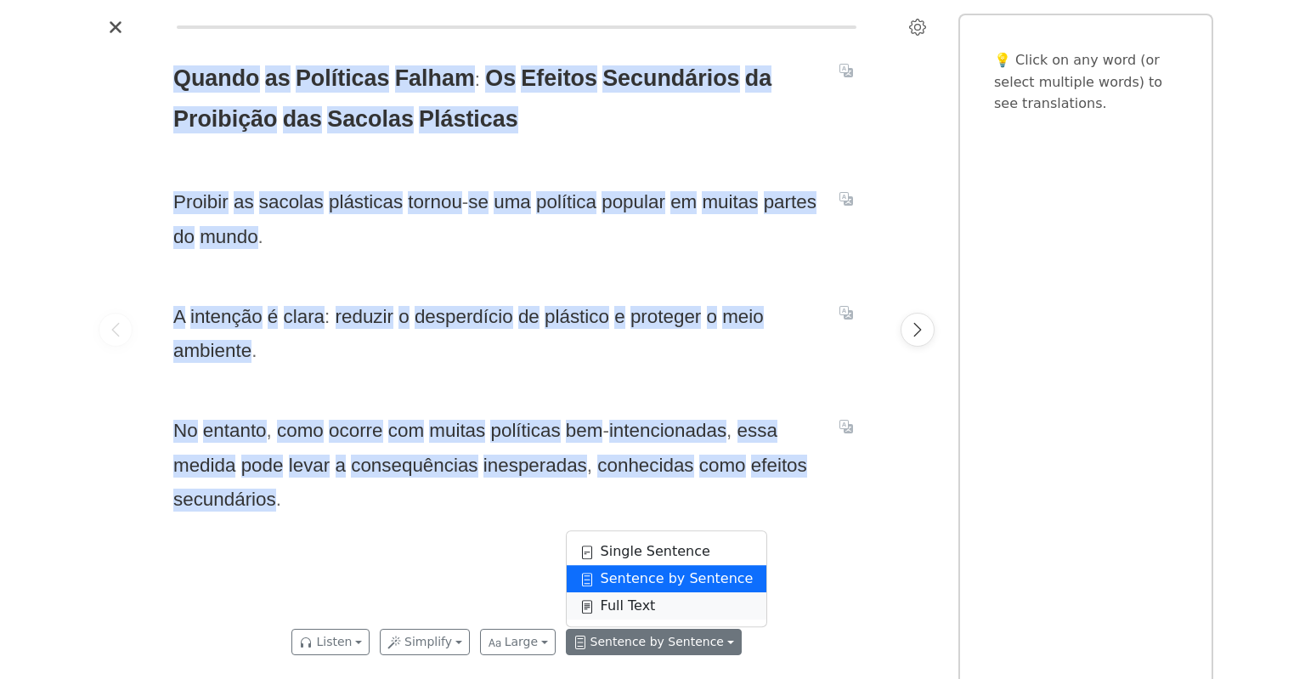
click at [629, 603] on link "Full Text" at bounding box center [667, 605] width 200 height 27
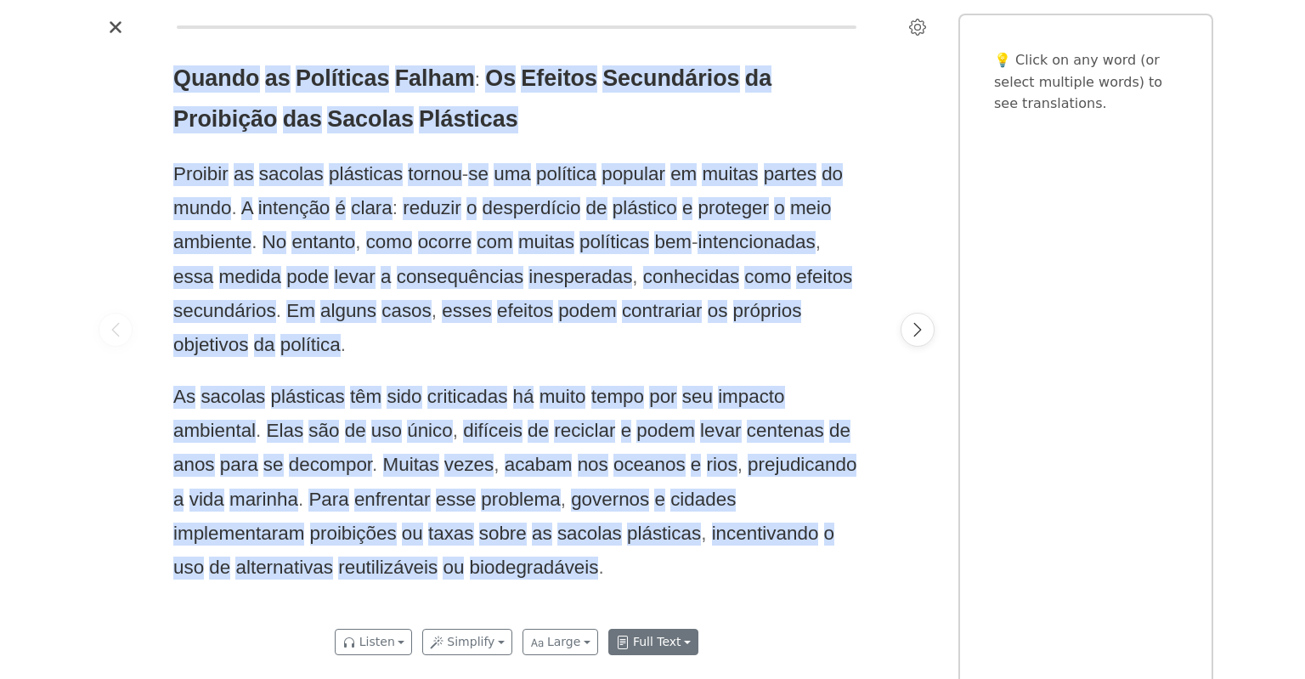
click at [647, 634] on button "Full Text" at bounding box center [653, 642] width 90 height 26
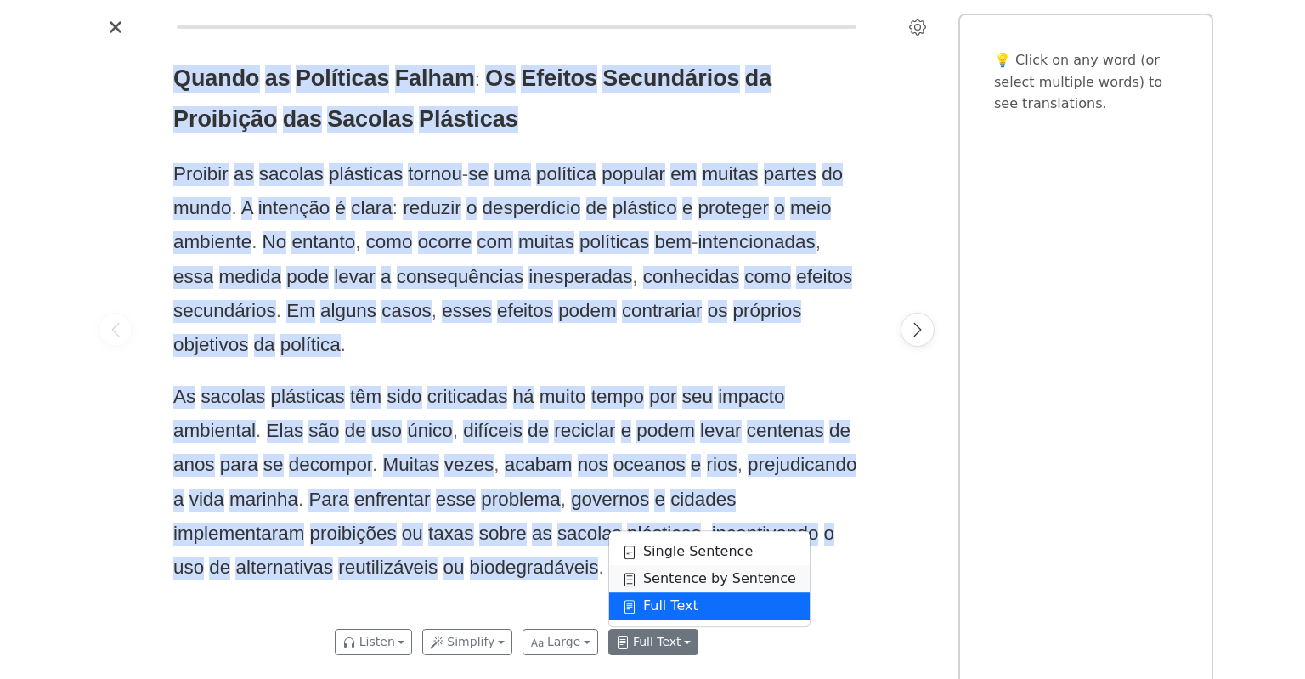
click at [681, 579] on link "Sentence by Sentence" at bounding box center [709, 578] width 200 height 27
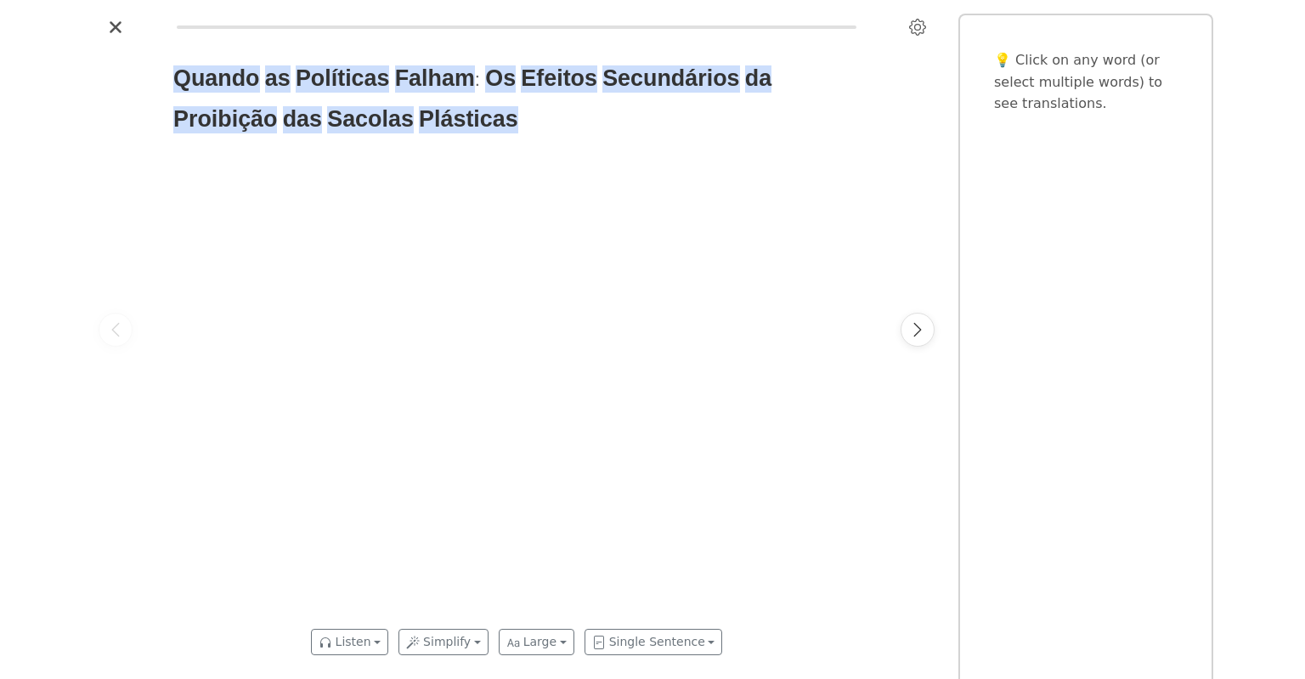
click at [645, 627] on div "Listen Simplify Simplify with AI Simplify with AI (and make it informal) Simpli…" at bounding box center [516, 641] width 849 height 47
click at [646, 644] on button "Single Sentence" at bounding box center [653, 642] width 138 height 26
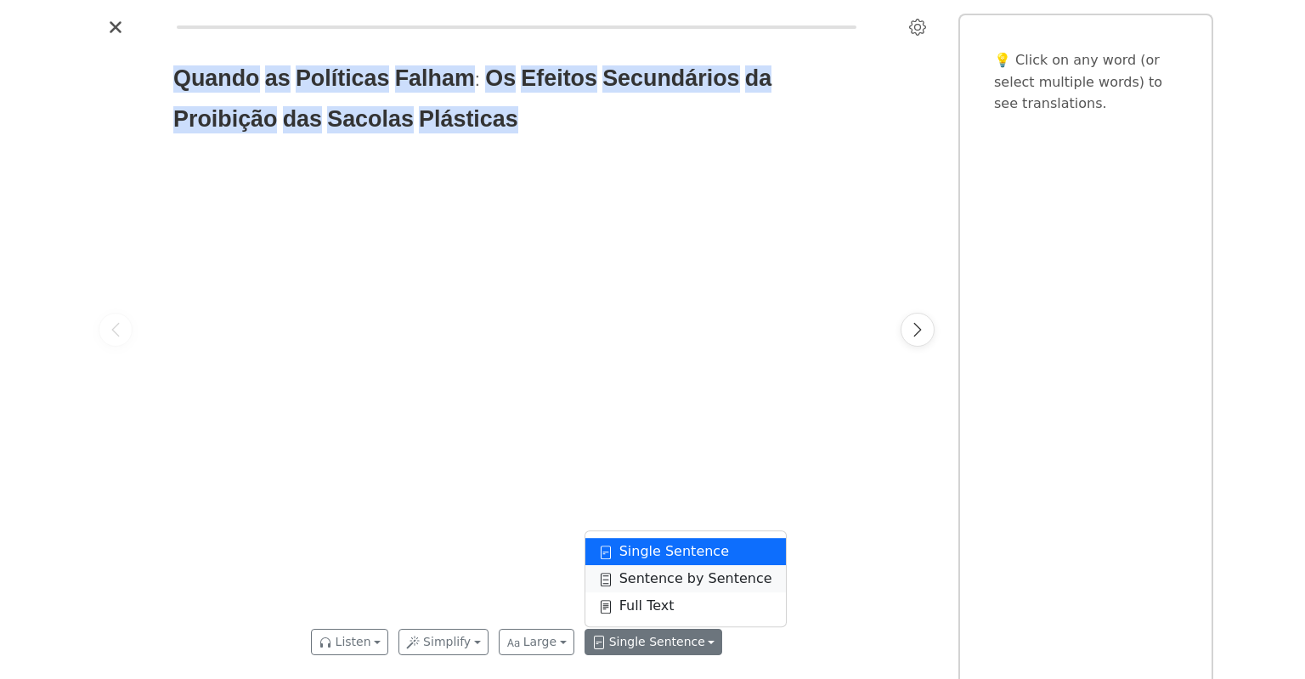
click at [667, 579] on link "Sentence by Sentence" at bounding box center [685, 578] width 200 height 27
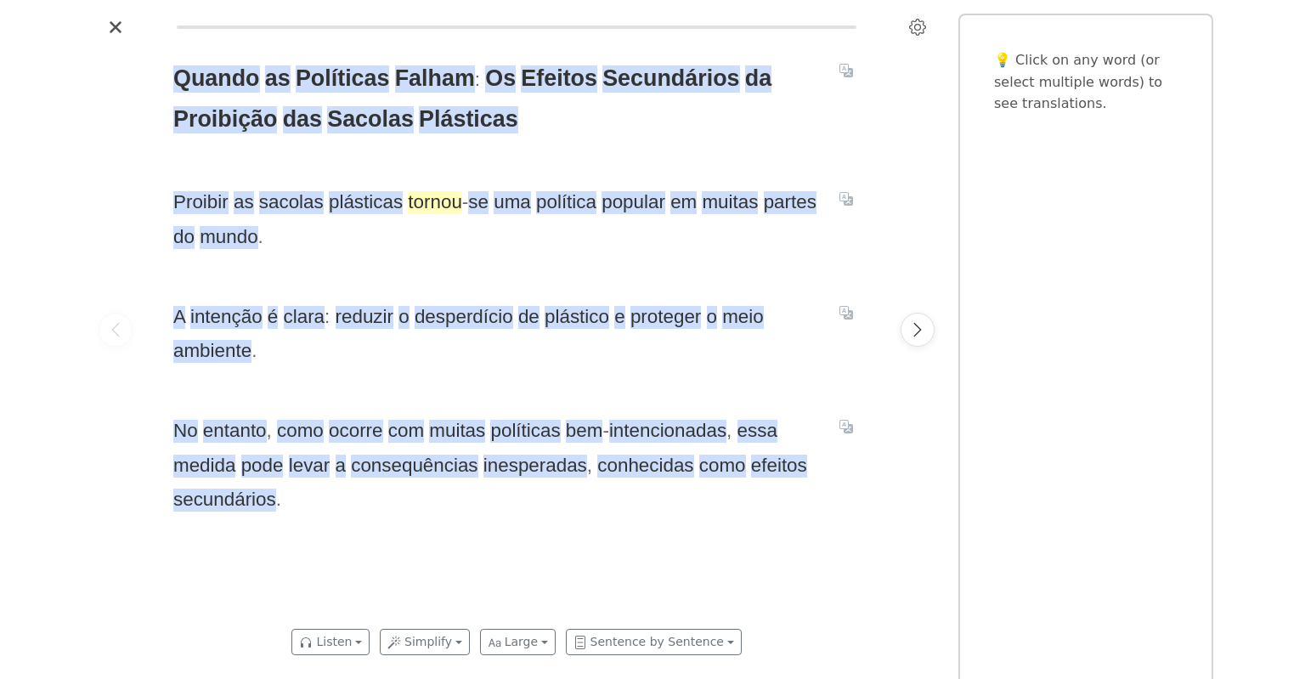
click at [435, 206] on span "tornou" at bounding box center [435, 202] width 54 height 23
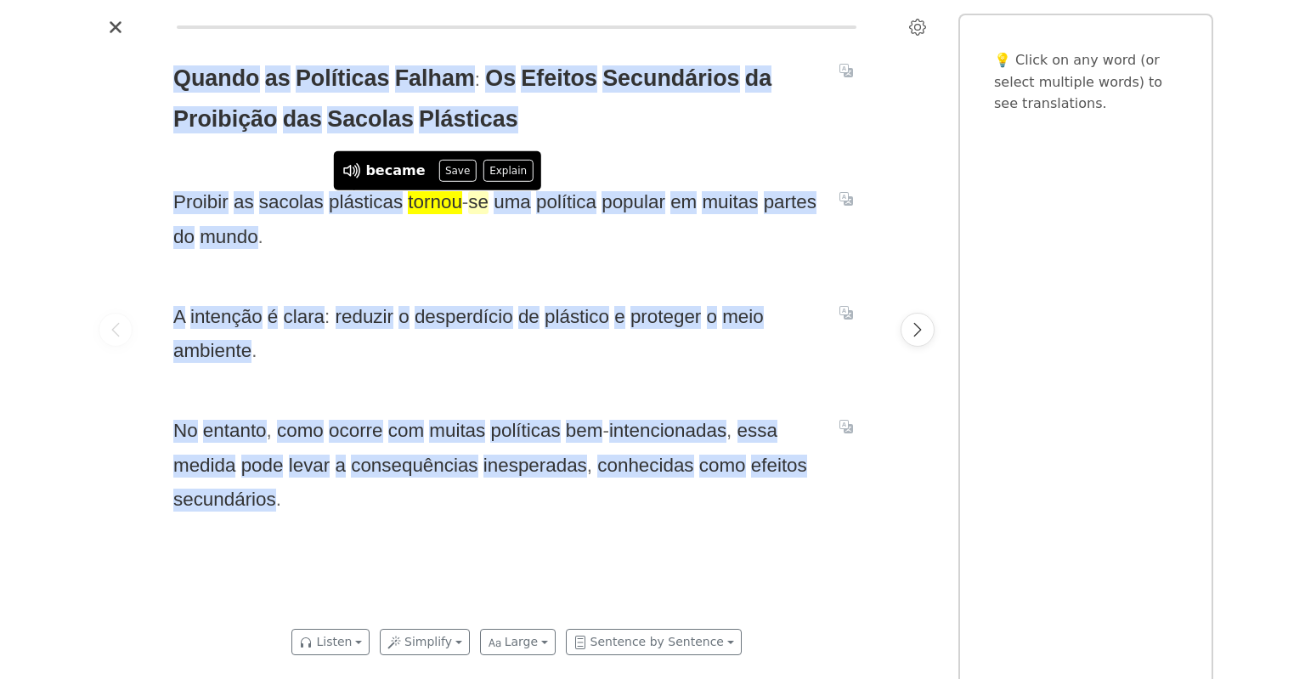
click at [474, 199] on span "se" at bounding box center [478, 202] width 20 height 23
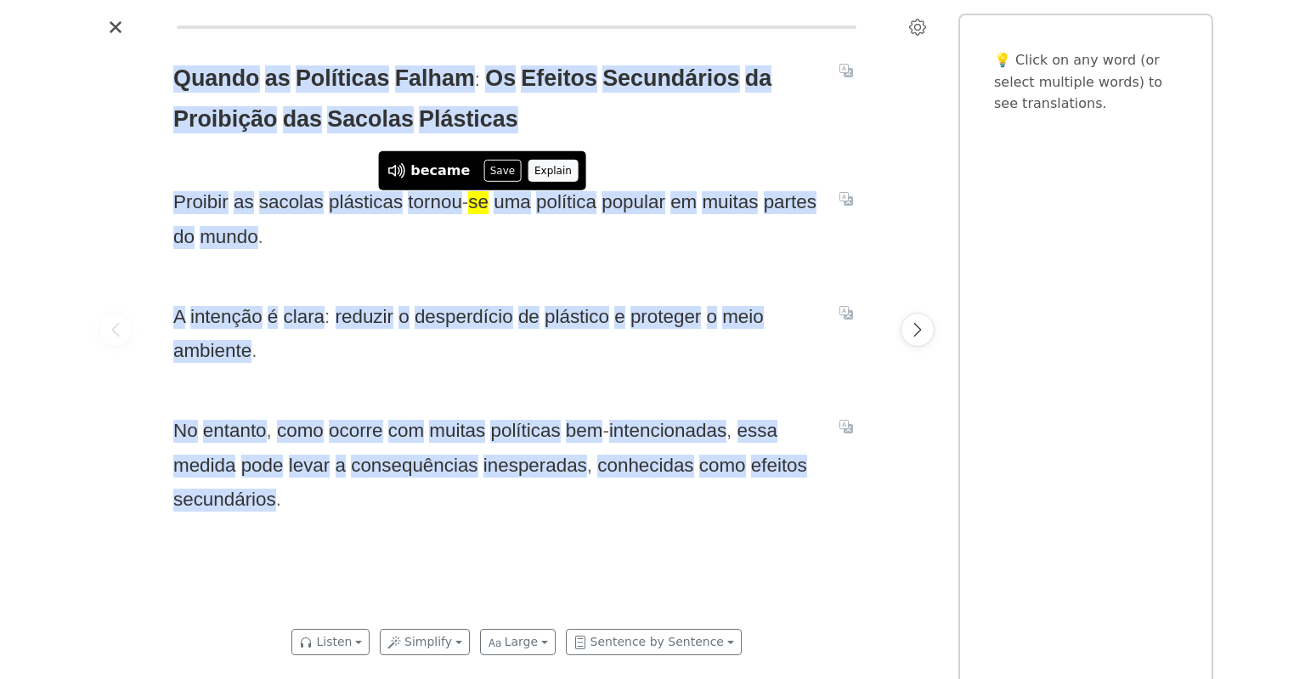
click at [532, 171] on button "Explain" at bounding box center [553, 171] width 50 height 22
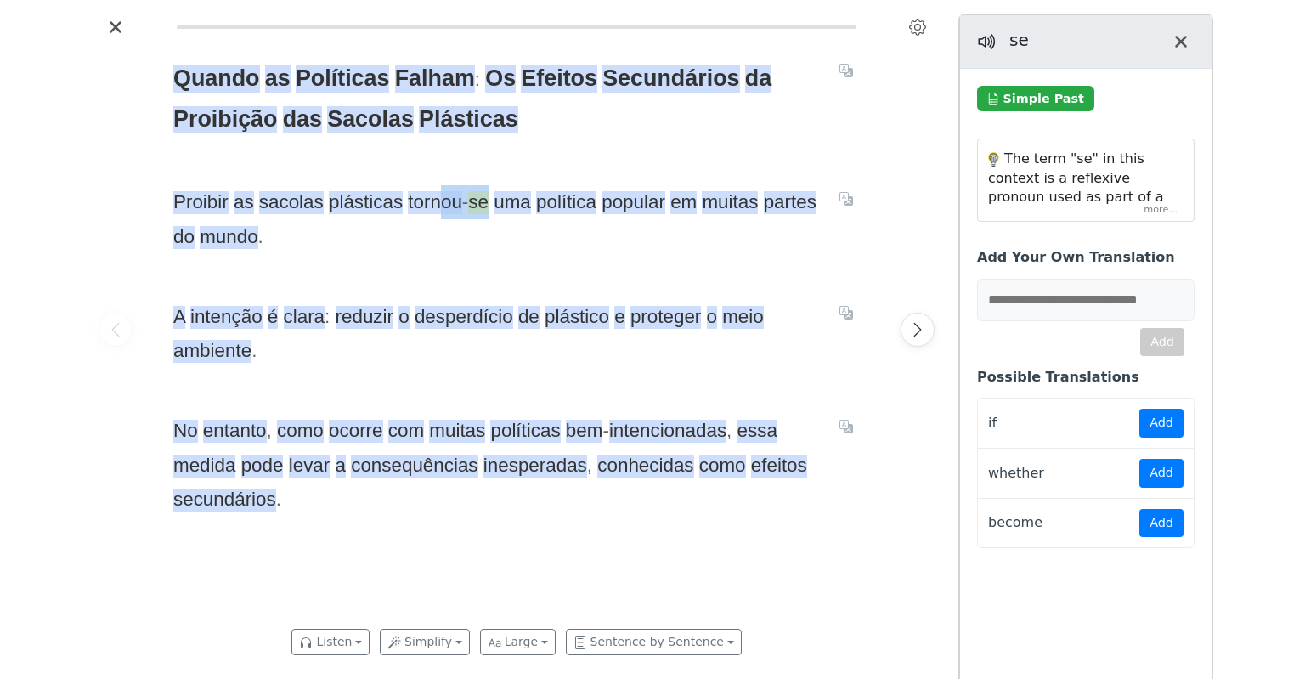
drag, startPoint x: 436, startPoint y: 212, endPoint x: 481, endPoint y: 212, distance: 45.0
click at [481, 212] on span "Proibir as sacolas plásticas tornou - se uma política popular em muitas partes …" at bounding box center [496, 219] width 646 height 69
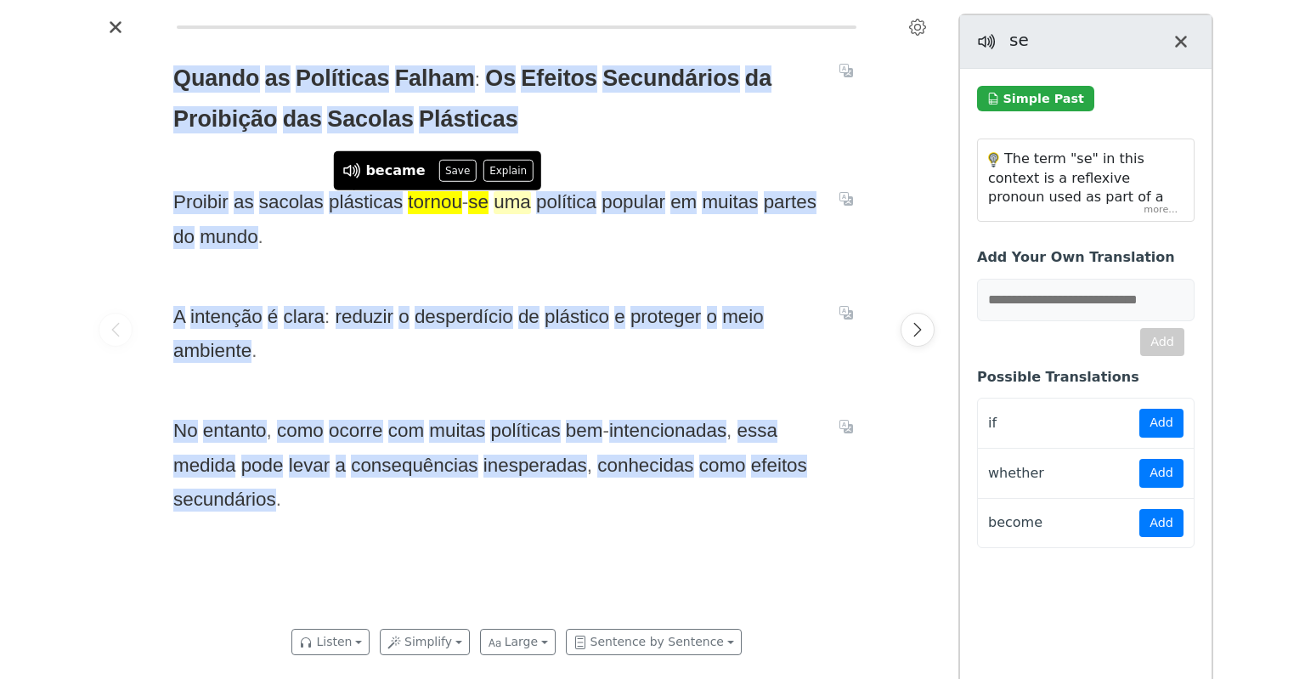
click at [511, 212] on span "uma" at bounding box center [512, 202] width 37 height 23
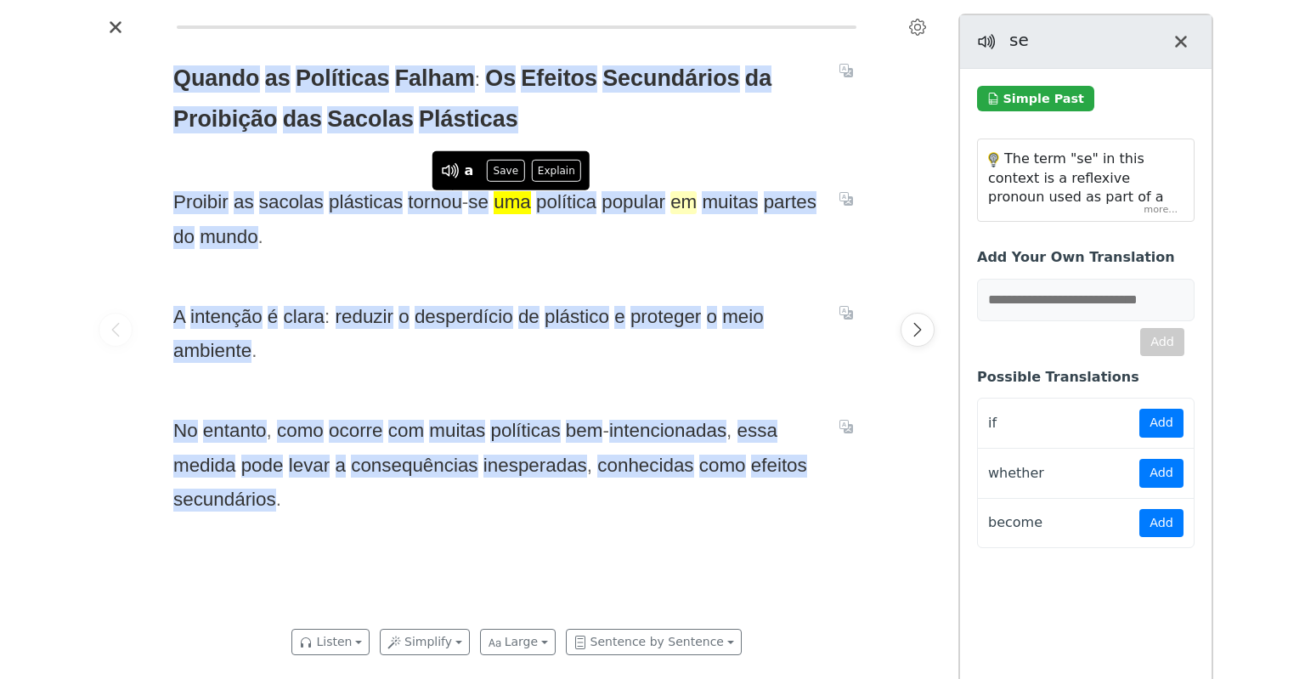
click at [680, 211] on span "em" at bounding box center [683, 202] width 26 height 23
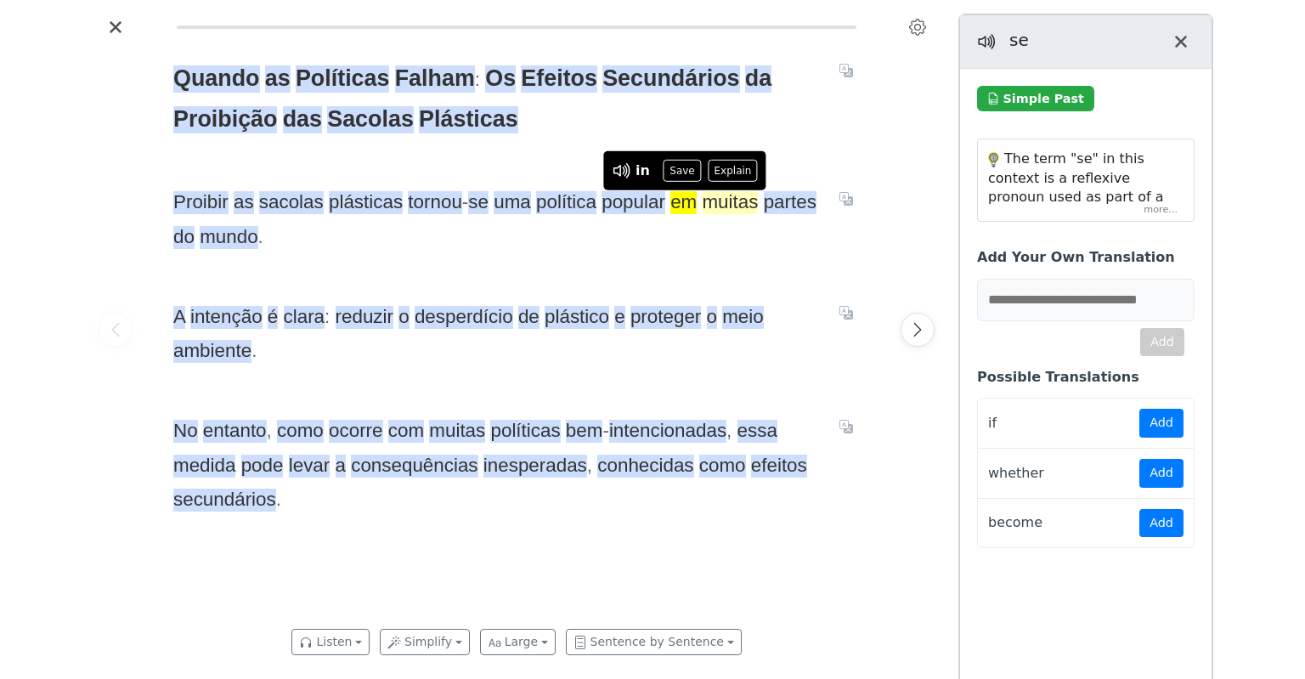
click at [716, 207] on span "muitas" at bounding box center [730, 202] width 56 height 23
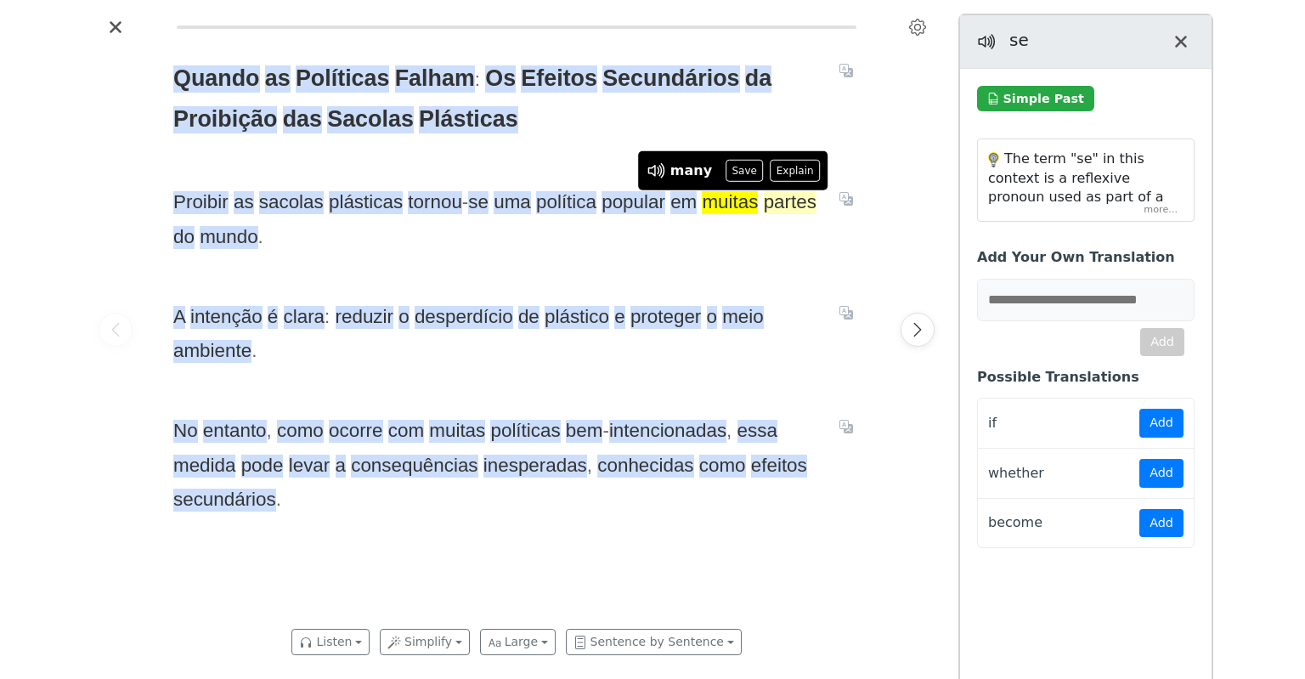
click at [788, 206] on span "partes" at bounding box center [790, 202] width 53 height 23
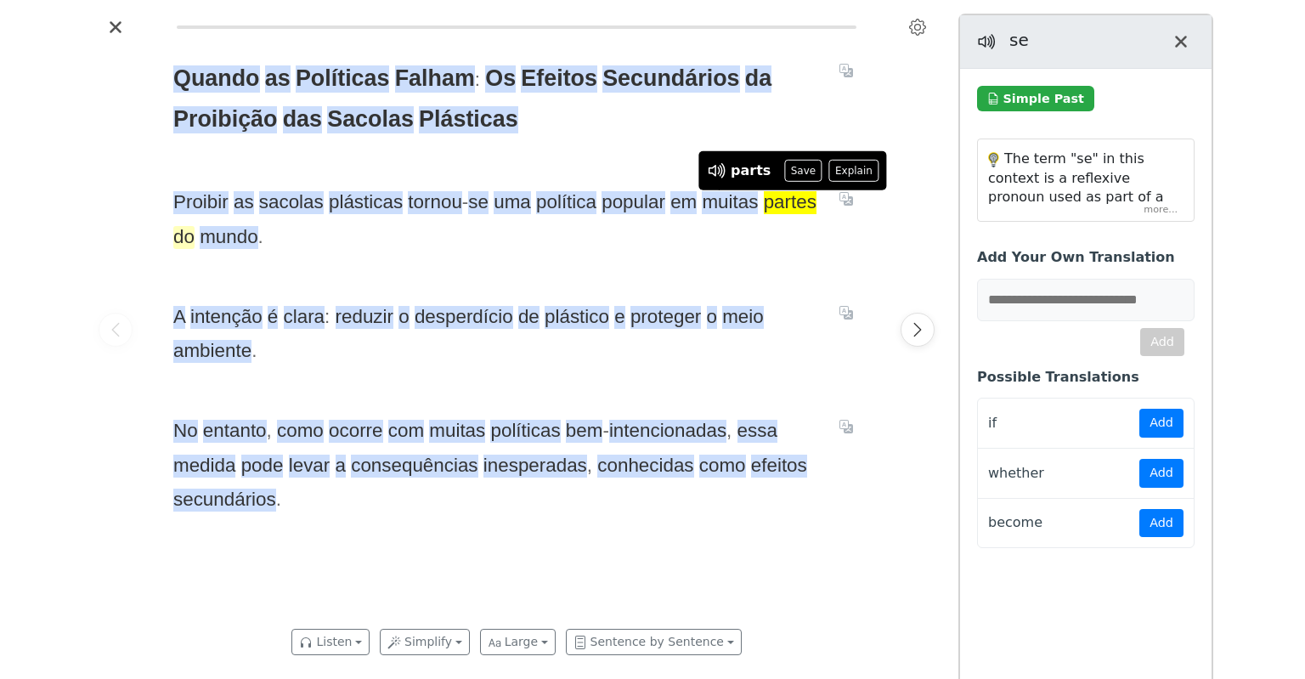
click at [188, 238] on span "do" at bounding box center [183, 237] width 21 height 23
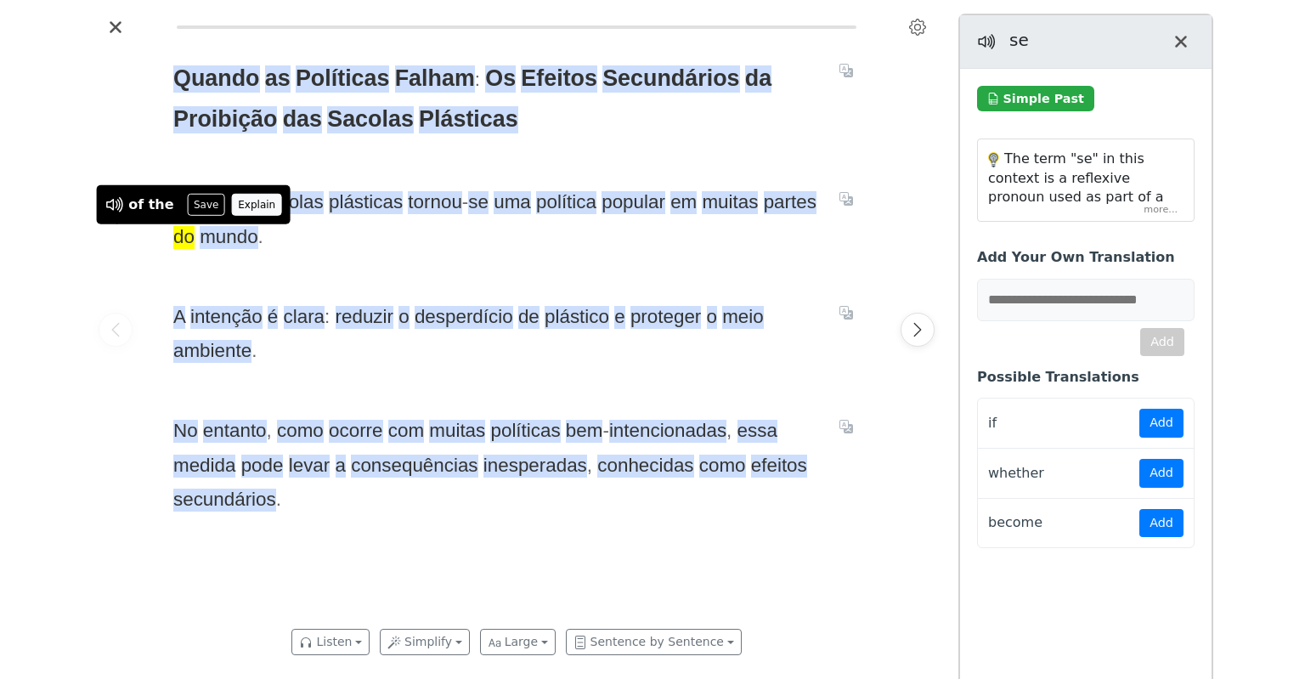
click at [234, 205] on button "Explain" at bounding box center [257, 205] width 50 height 22
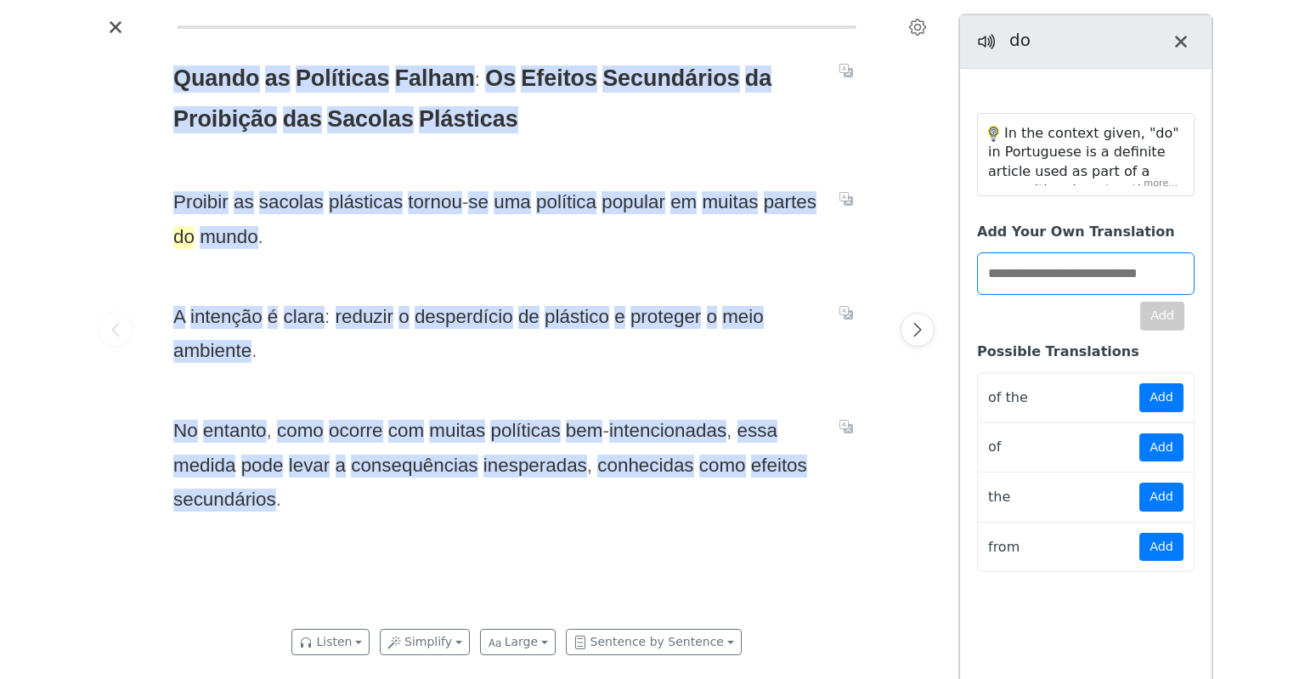
click at [191, 240] on span "do" at bounding box center [183, 237] width 21 height 23
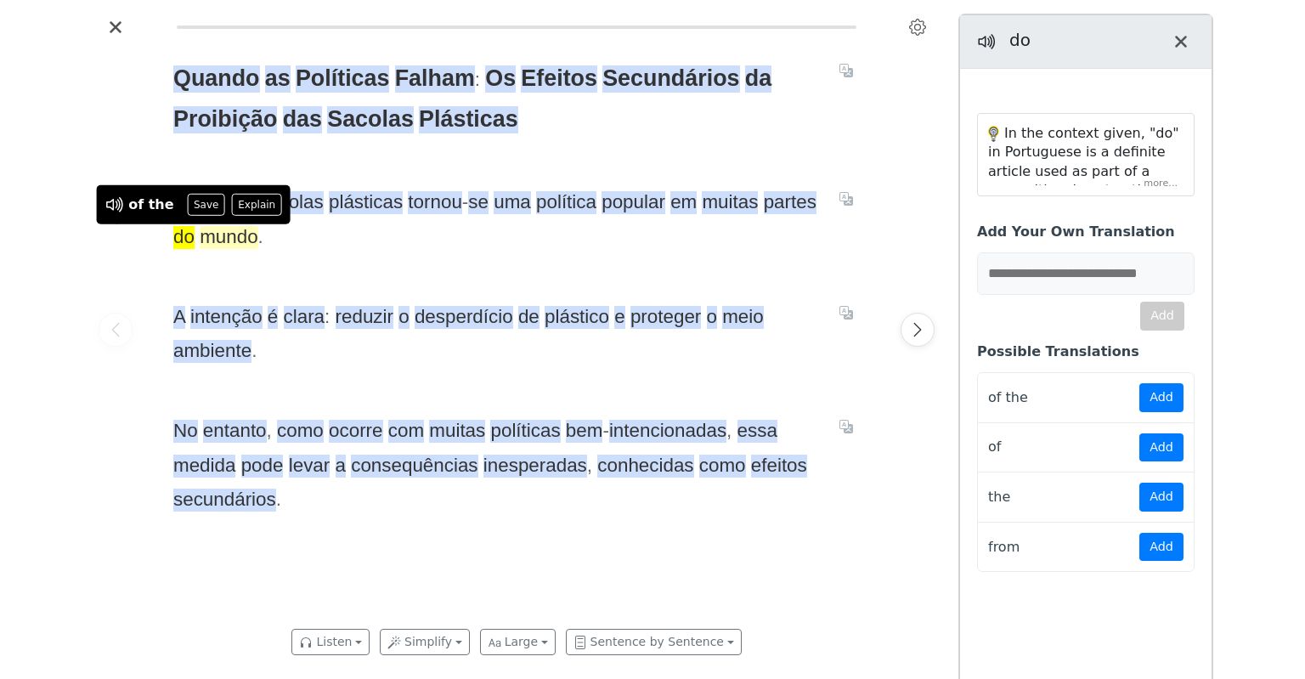
click at [240, 236] on span "mundo" at bounding box center [229, 237] width 58 height 23
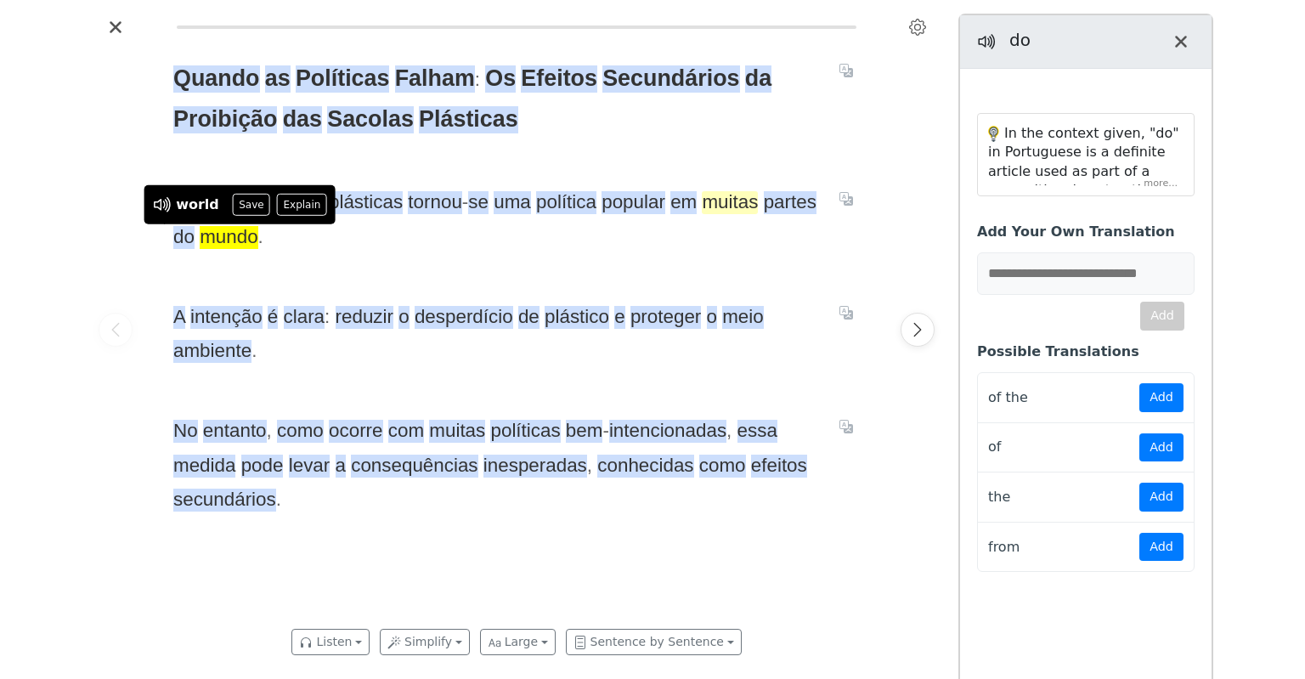
click at [726, 200] on span "muitas" at bounding box center [730, 202] width 56 height 23
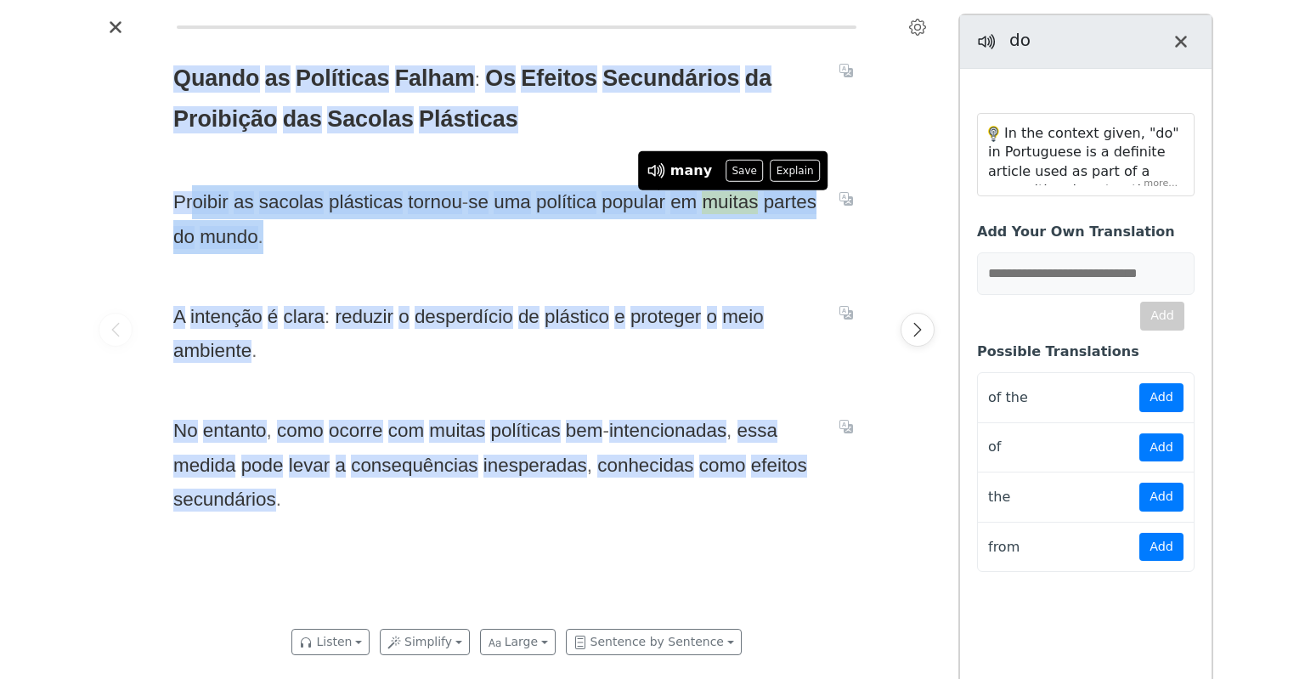
drag, startPoint x: 205, startPoint y: 206, endPoint x: 873, endPoint y: 223, distance: 668.8
click at [873, 223] on div "Quando as Políticas Falham : Os Efeitos Secundários da Proibição das Sacolas Pl…" at bounding box center [516, 330] width 720 height 578
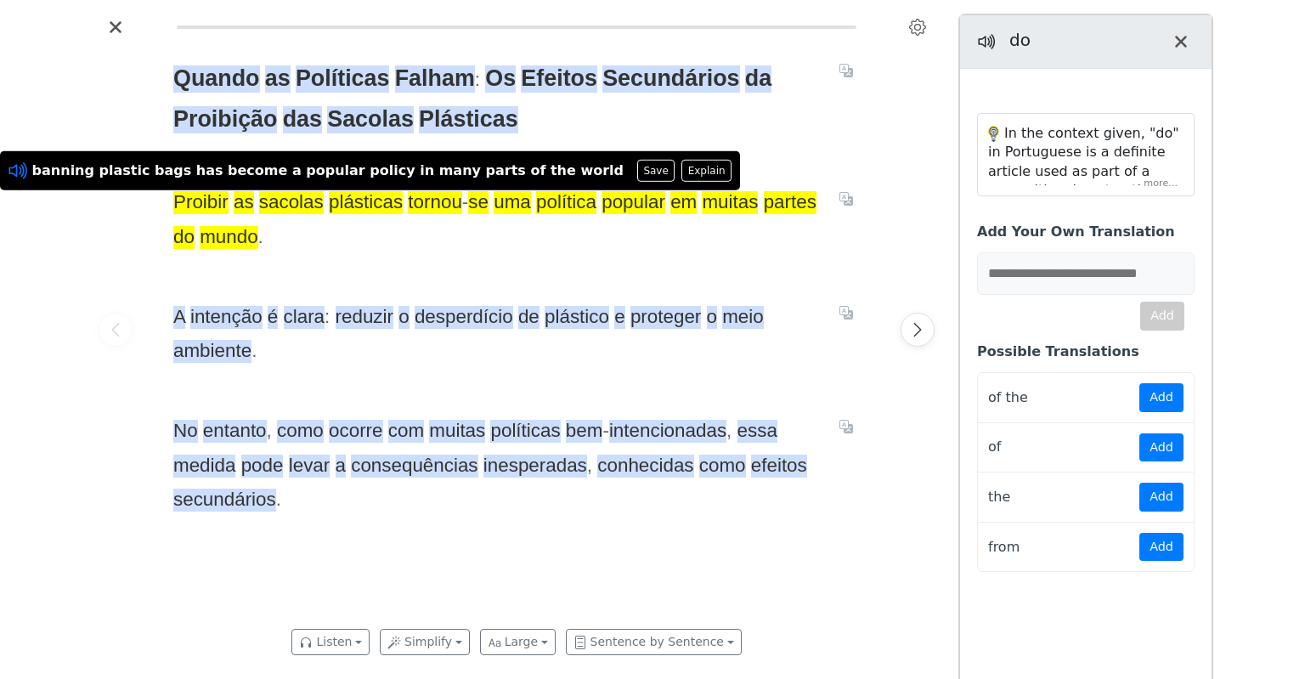
click at [13, 173] on icon at bounding box center [18, 171] width 22 height 22
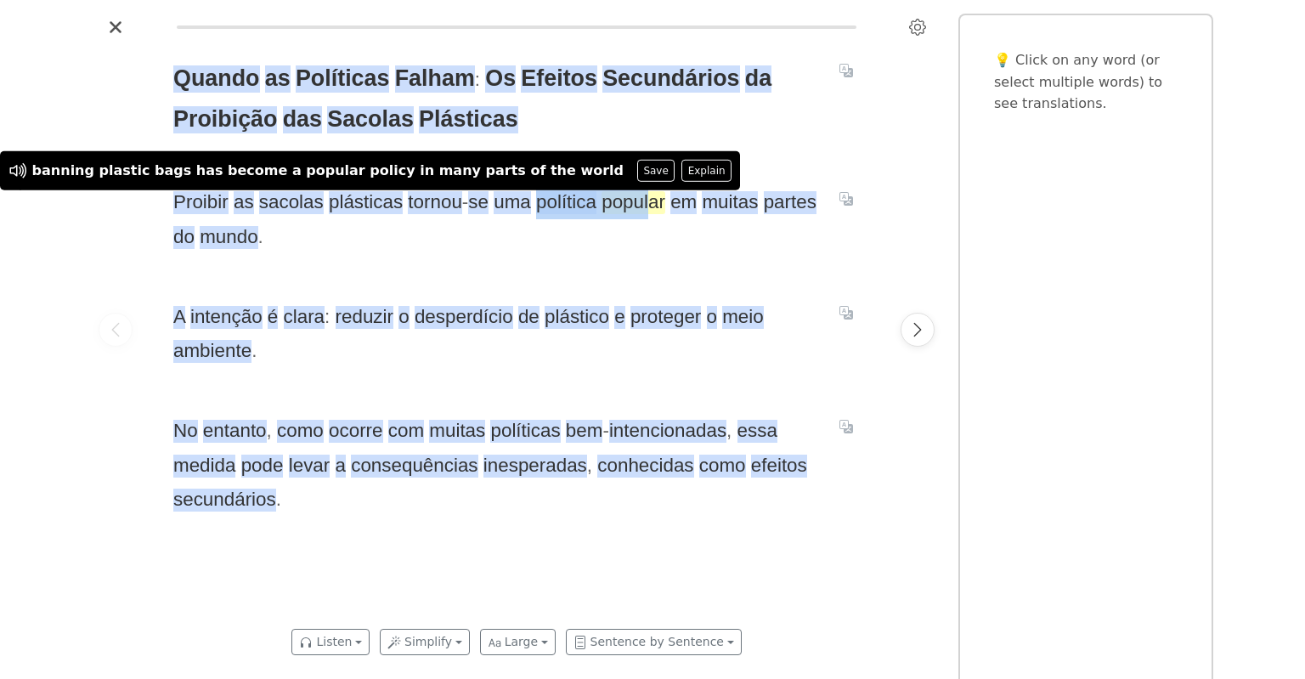
drag, startPoint x: 533, startPoint y: 210, endPoint x: 647, endPoint y: 209, distance: 114.7
click at [647, 209] on span "Proibir as sacolas plásticas tornou - se uma política popular em muitas partes …" at bounding box center [496, 219] width 646 height 69
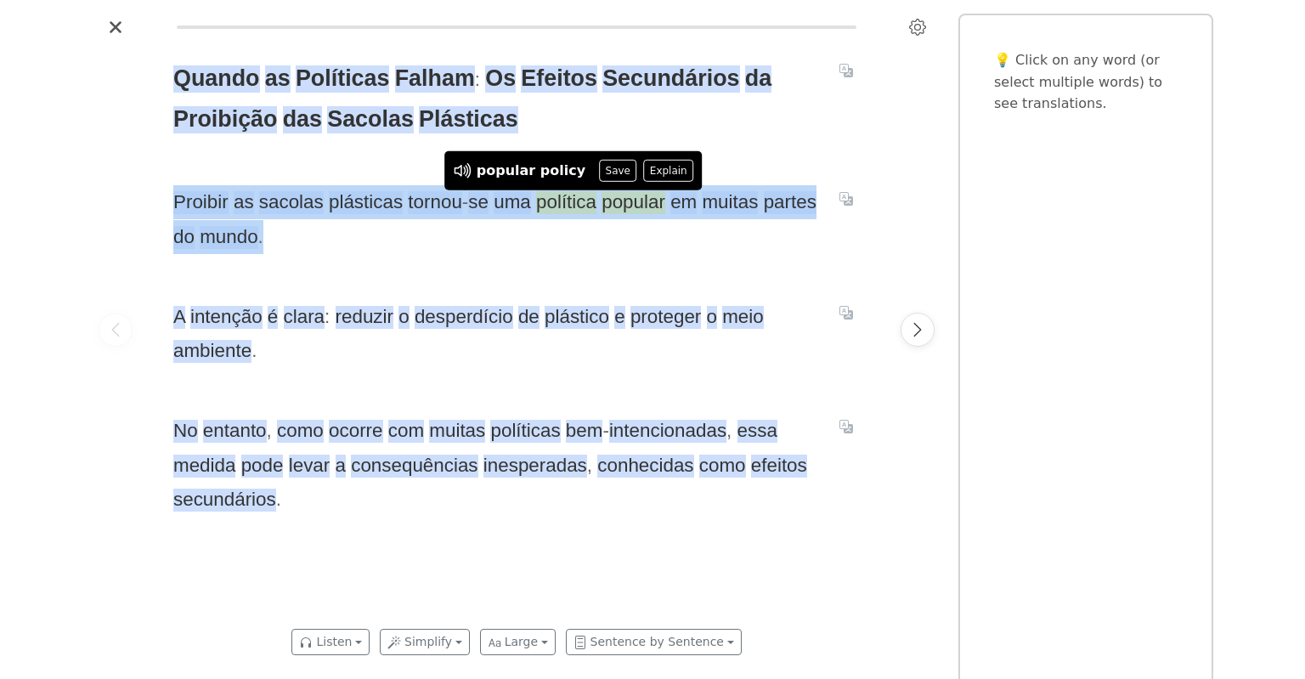
drag, startPoint x: 239, startPoint y: 213, endPoint x: 758, endPoint y: 252, distance: 520.5
click at [767, 250] on div "Quando as Políticas Falham : Os Efeitos Secundários da Proibição das Sacolas Pl…" at bounding box center [516, 330] width 720 height 578
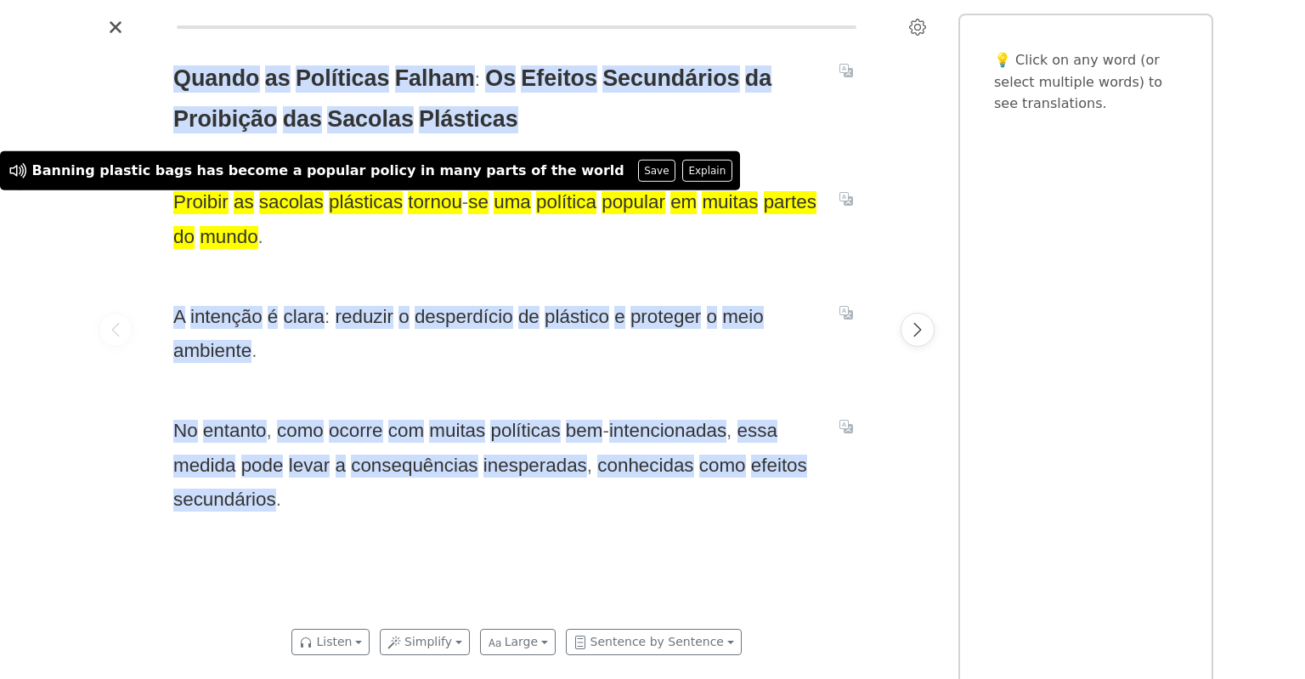
click at [285, 206] on span "sacolas" at bounding box center [291, 202] width 65 height 23
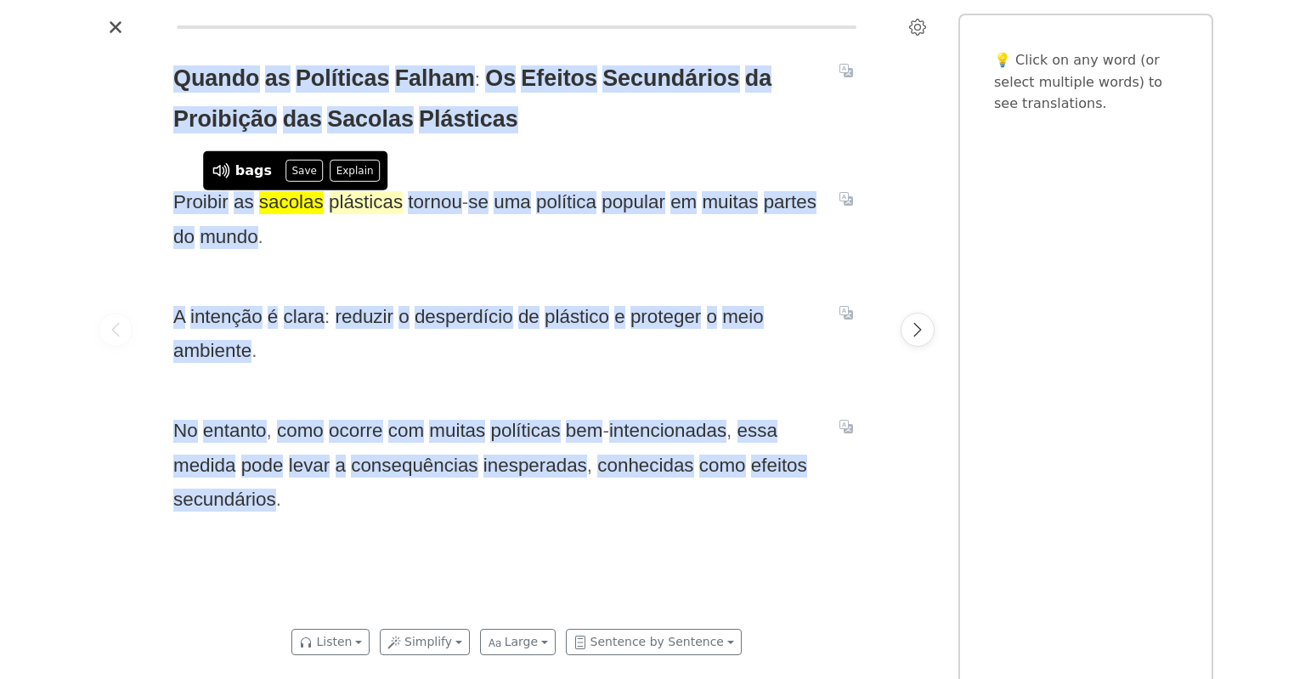
click at [358, 205] on span "plásticas" at bounding box center [366, 202] width 74 height 23
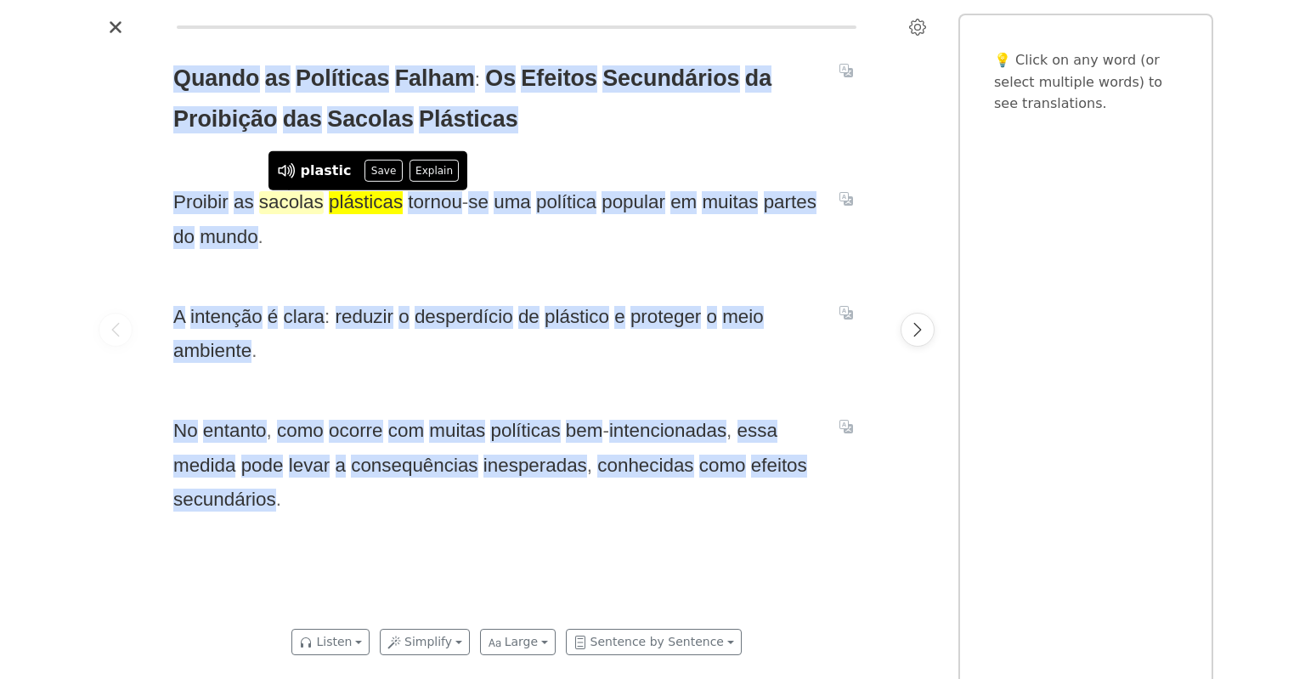
click at [278, 205] on span "sacolas" at bounding box center [291, 202] width 65 height 23
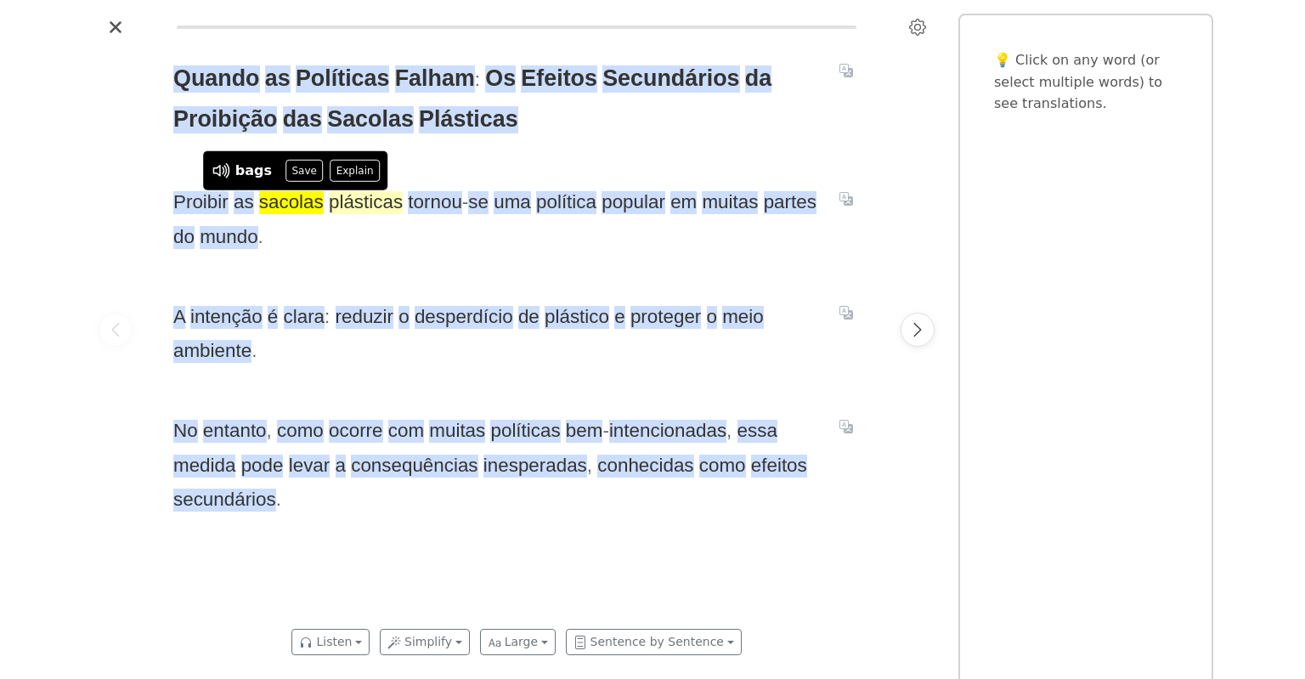
click at [347, 209] on span "plásticas" at bounding box center [366, 202] width 74 height 23
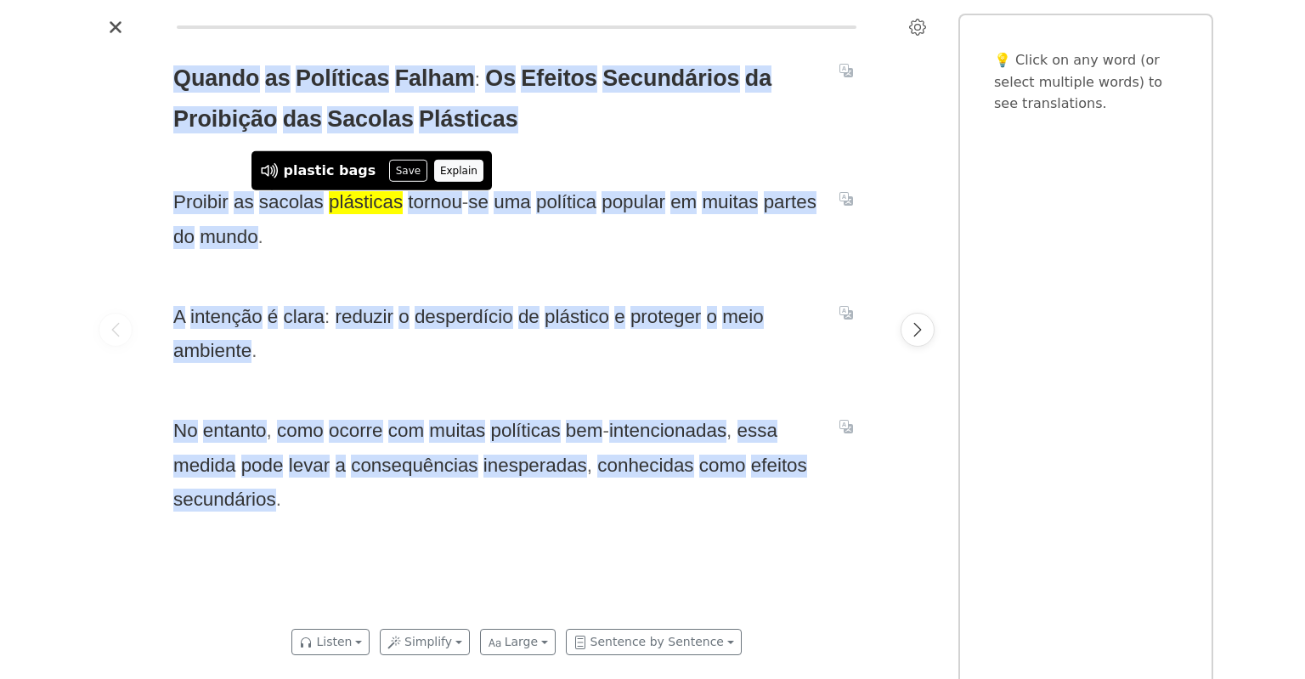
click at [439, 175] on button "Explain" at bounding box center [459, 171] width 50 height 22
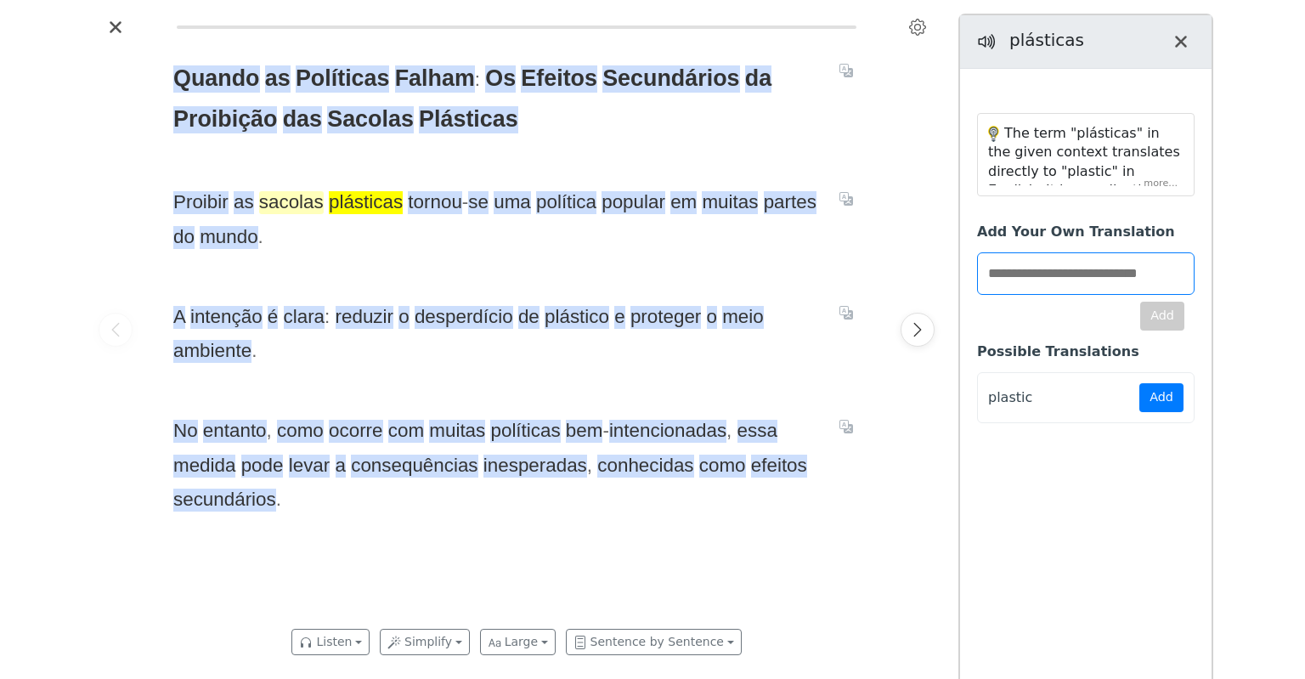
click at [294, 203] on span "sacolas" at bounding box center [291, 202] width 65 height 23
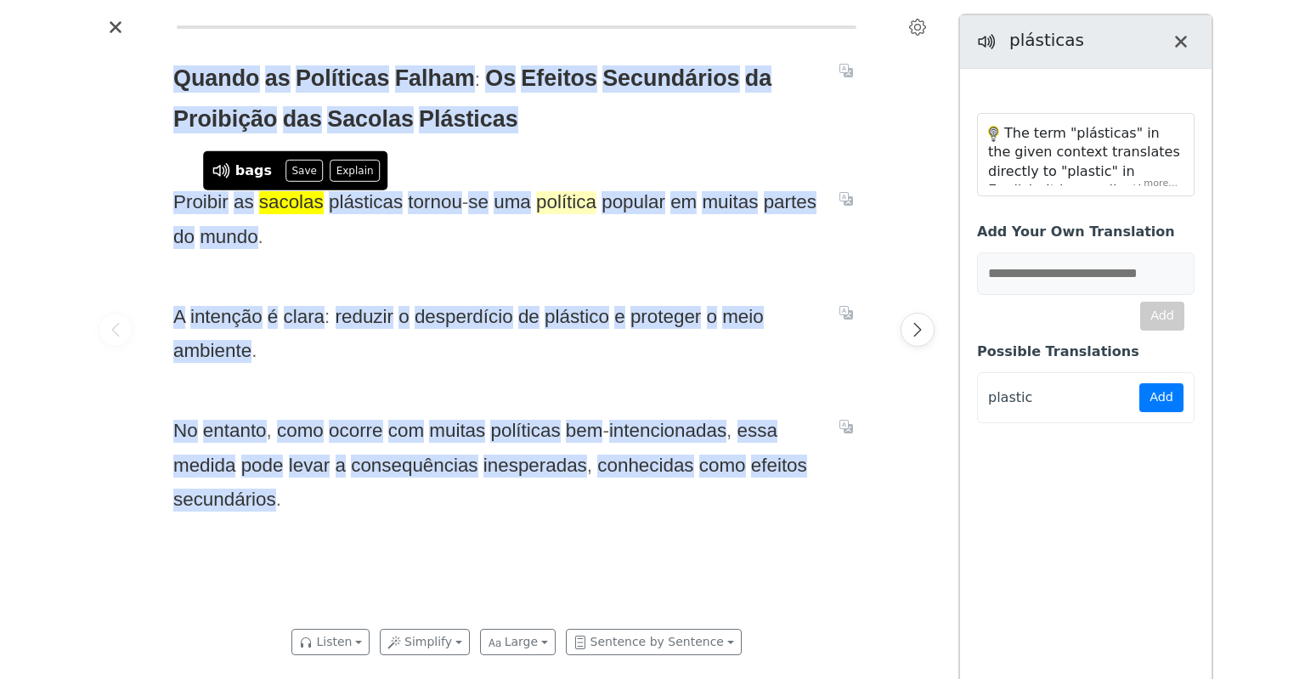
click at [564, 206] on span "política" at bounding box center [566, 202] width 60 height 23
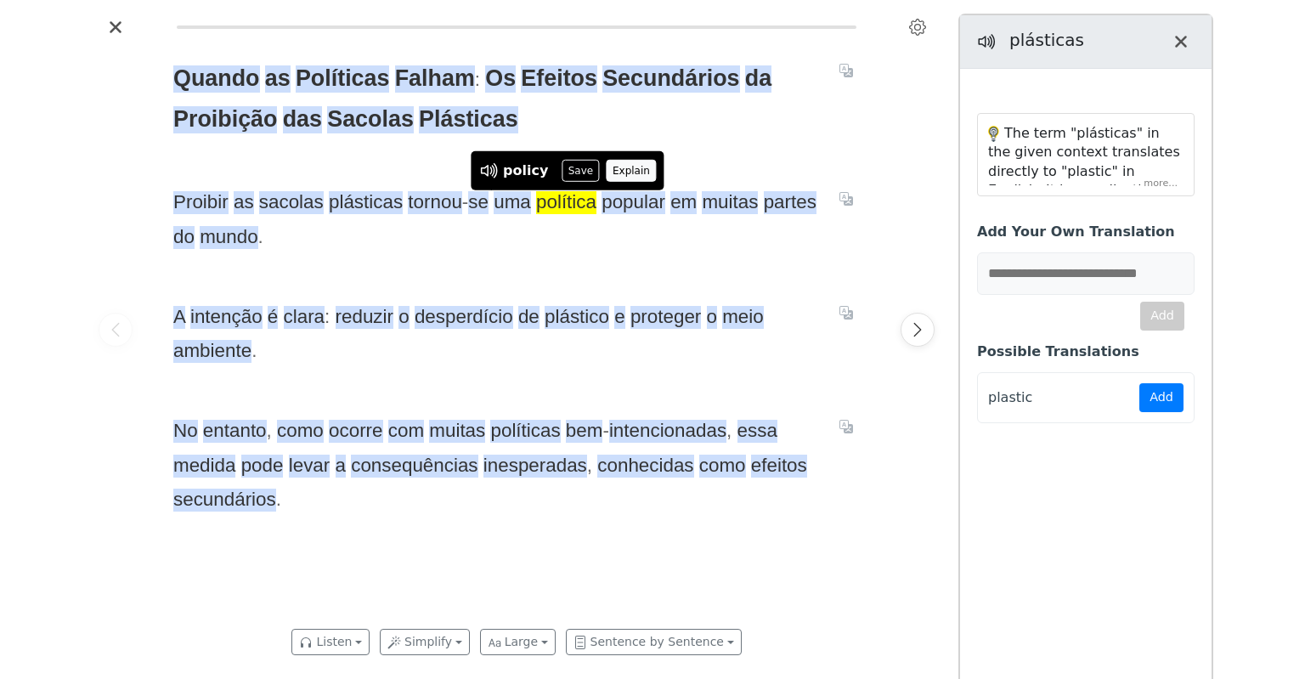
click at [612, 170] on button "Explain" at bounding box center [632, 171] width 50 height 22
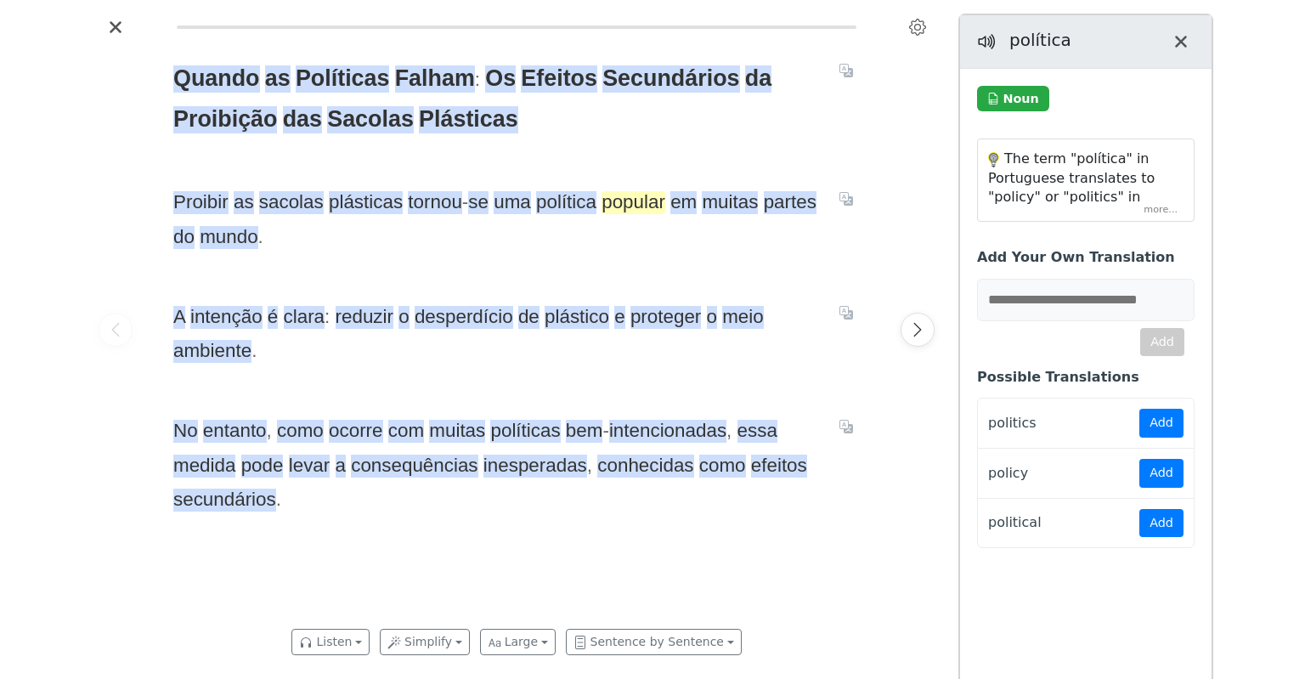
click at [617, 202] on span "popular" at bounding box center [633, 202] width 64 height 23
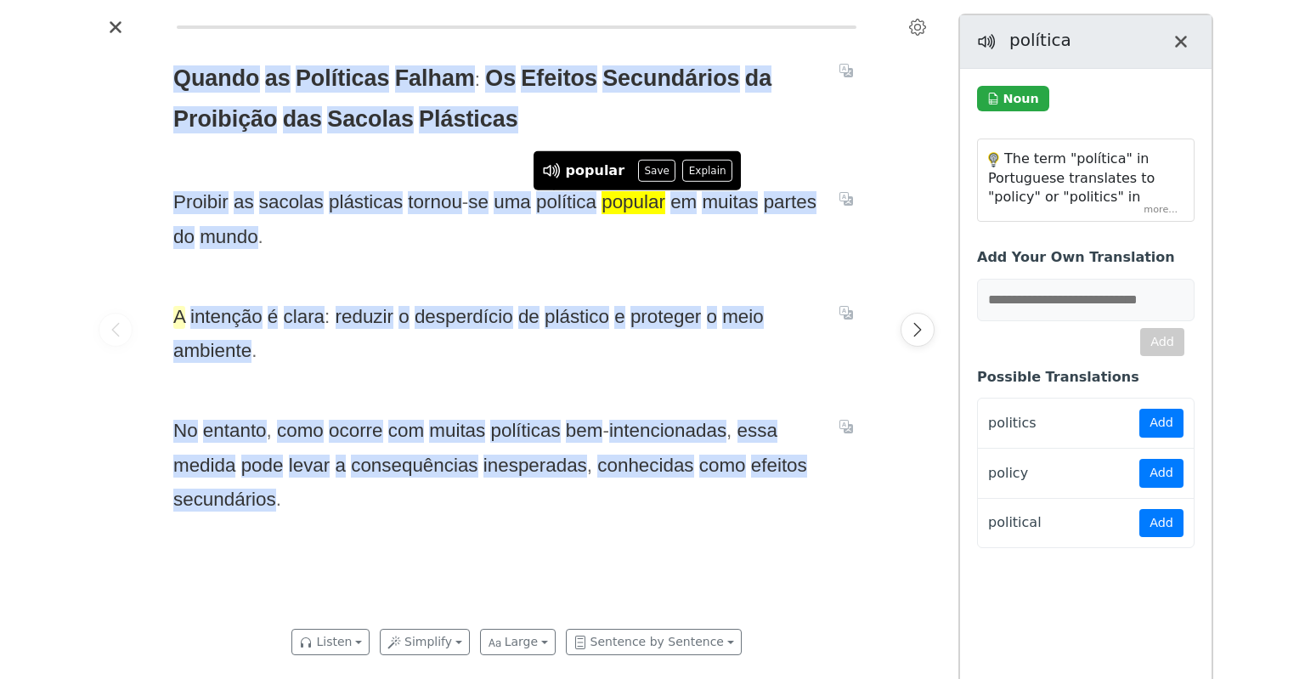
click at [175, 313] on span "A" at bounding box center [179, 317] width 12 height 23
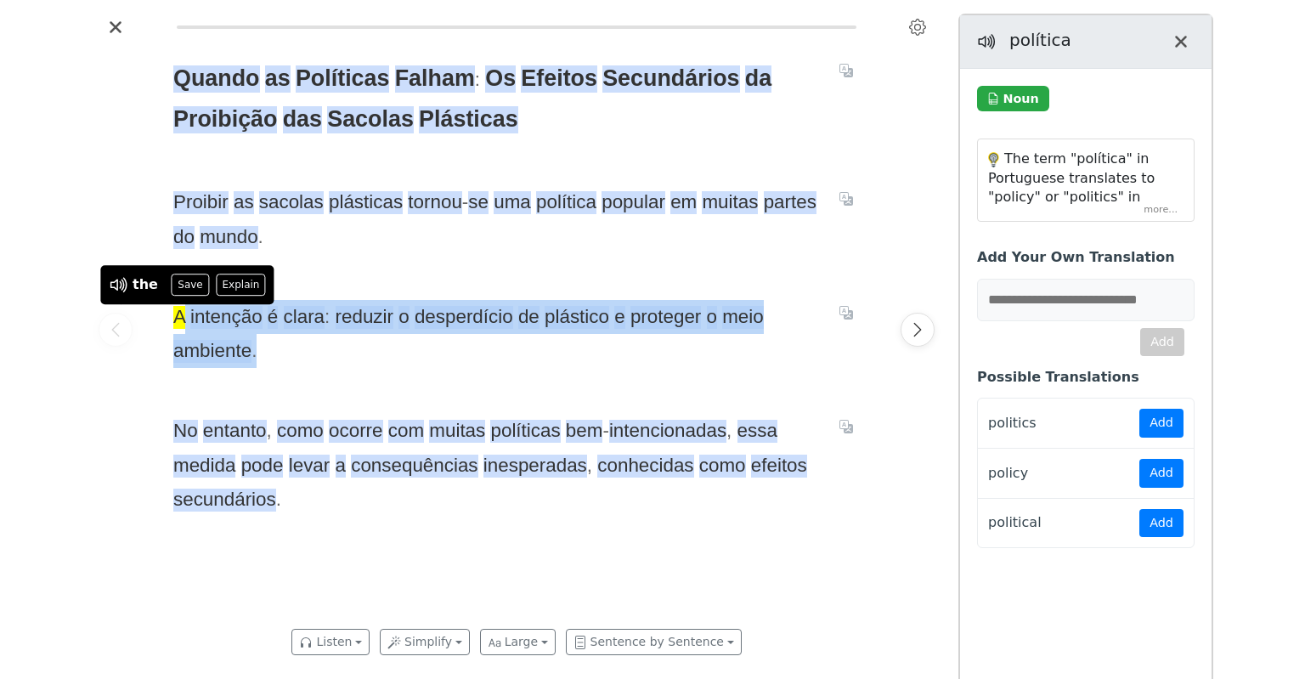
drag, startPoint x: 180, startPoint y: 320, endPoint x: 705, endPoint y: 342, distance: 525.5
click at [705, 342] on span "A intenção é clara : reduzir o desperdício de plástico e proteger o meio ambien…" at bounding box center [496, 334] width 646 height 69
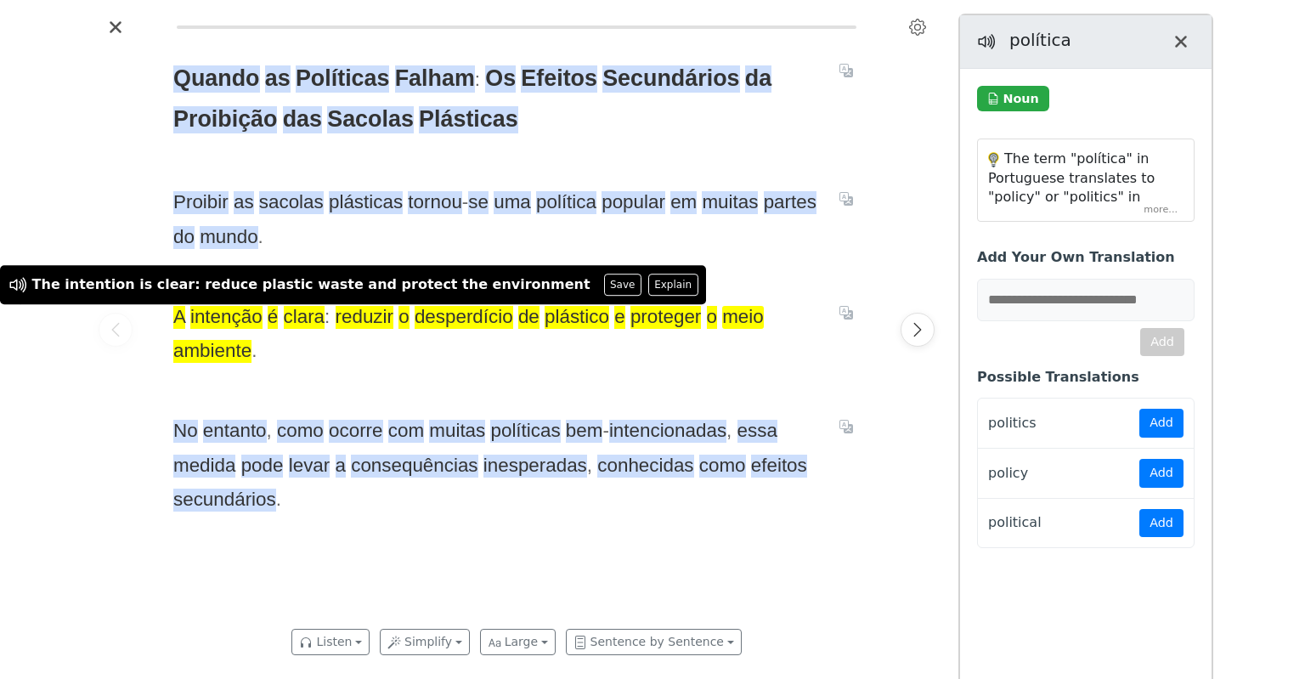
click at [746, 321] on span "meio" at bounding box center [743, 317] width 42 height 23
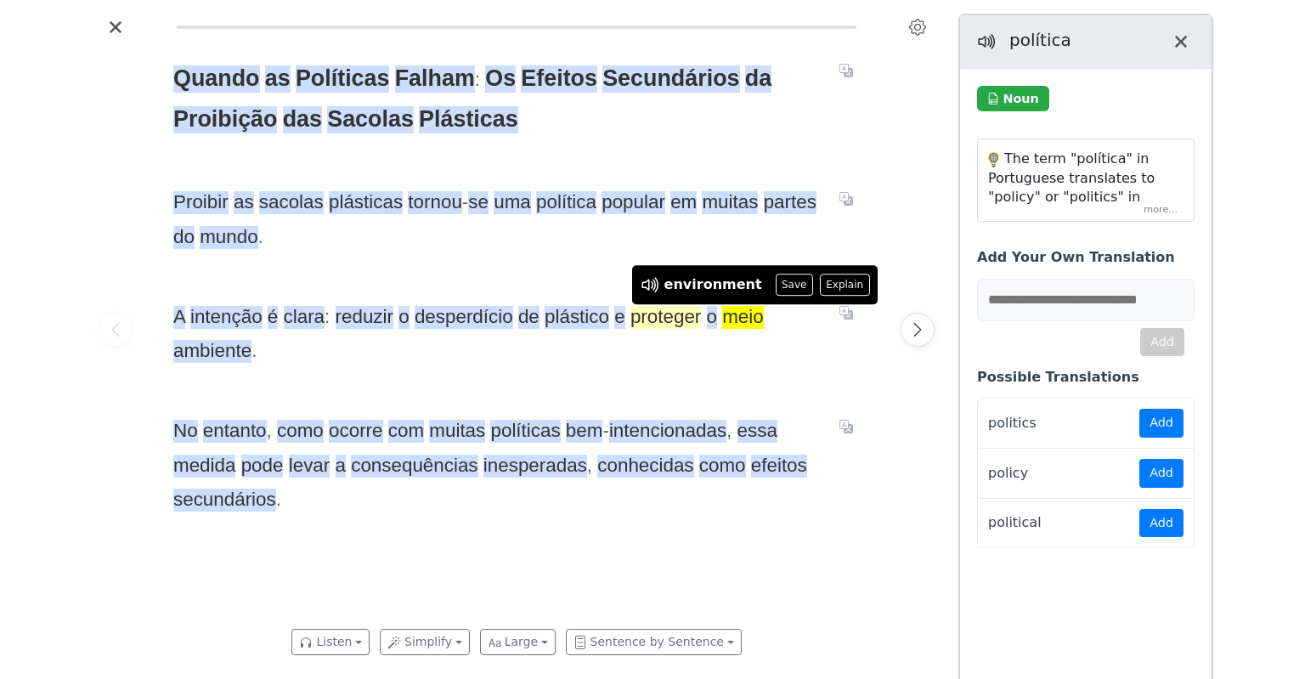
click at [671, 321] on span "proteger" at bounding box center [665, 317] width 71 height 23
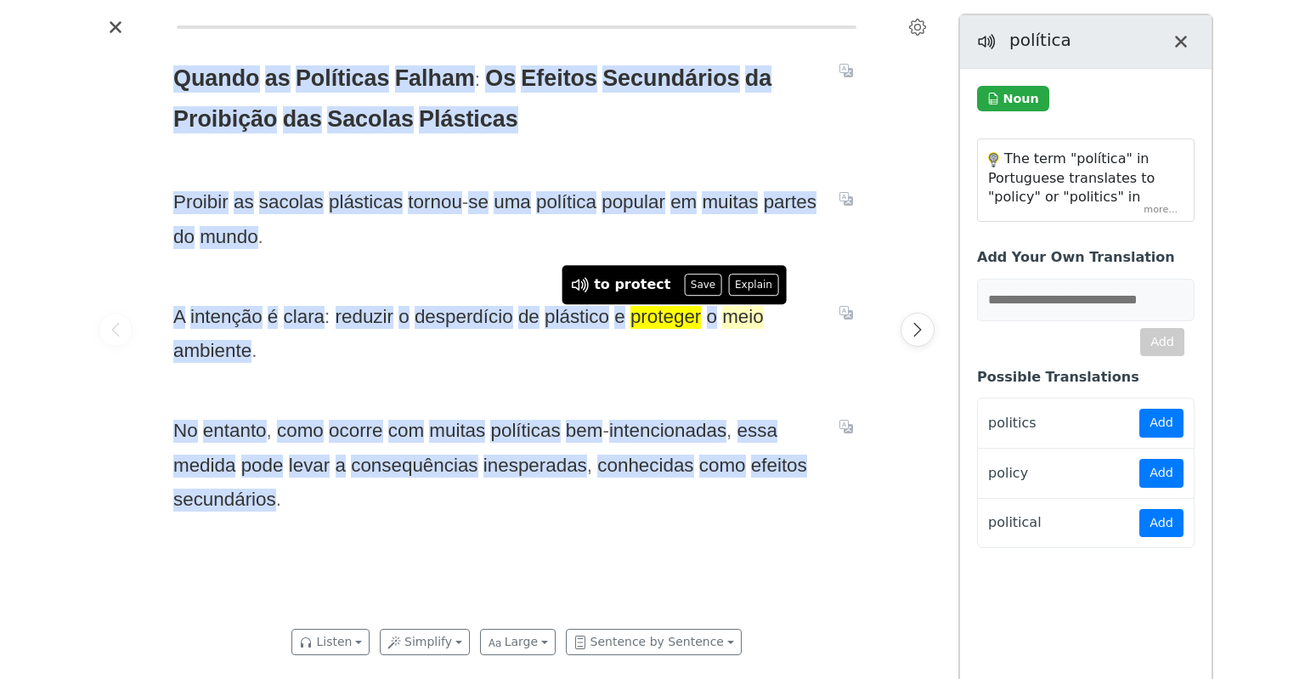
click at [738, 321] on span "meio" at bounding box center [743, 317] width 42 height 23
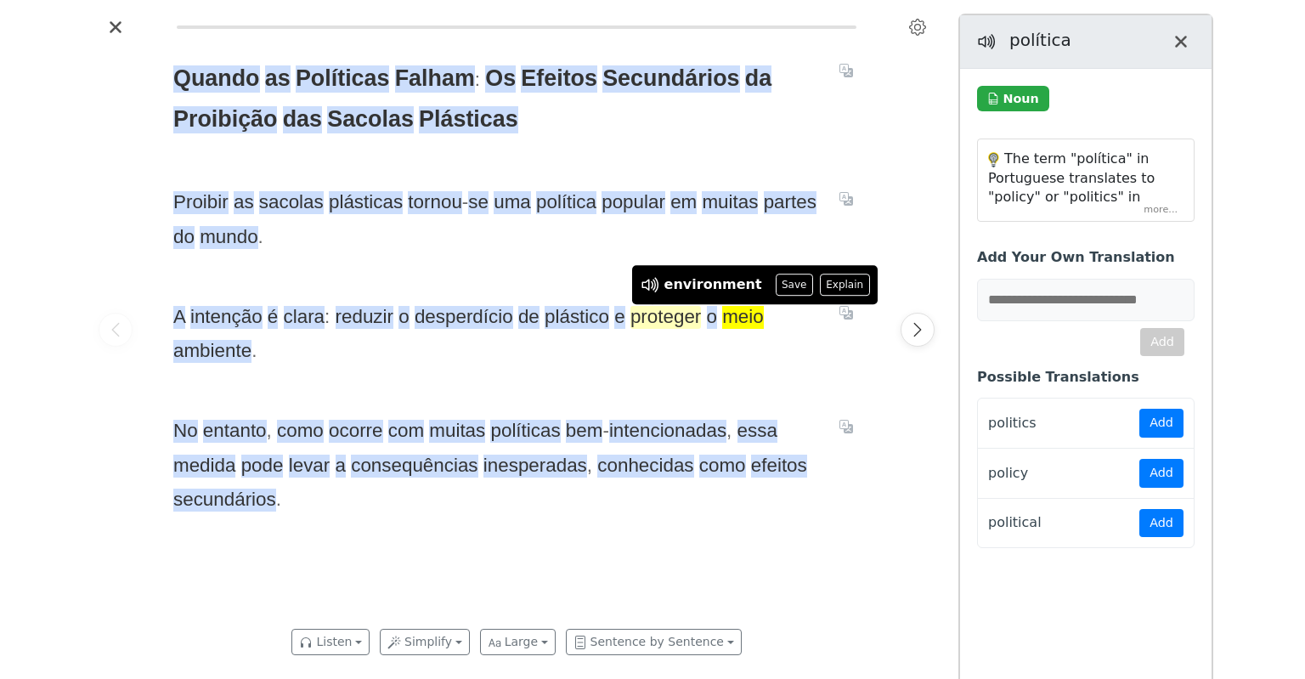
click at [669, 316] on span "proteger" at bounding box center [665, 317] width 71 height 23
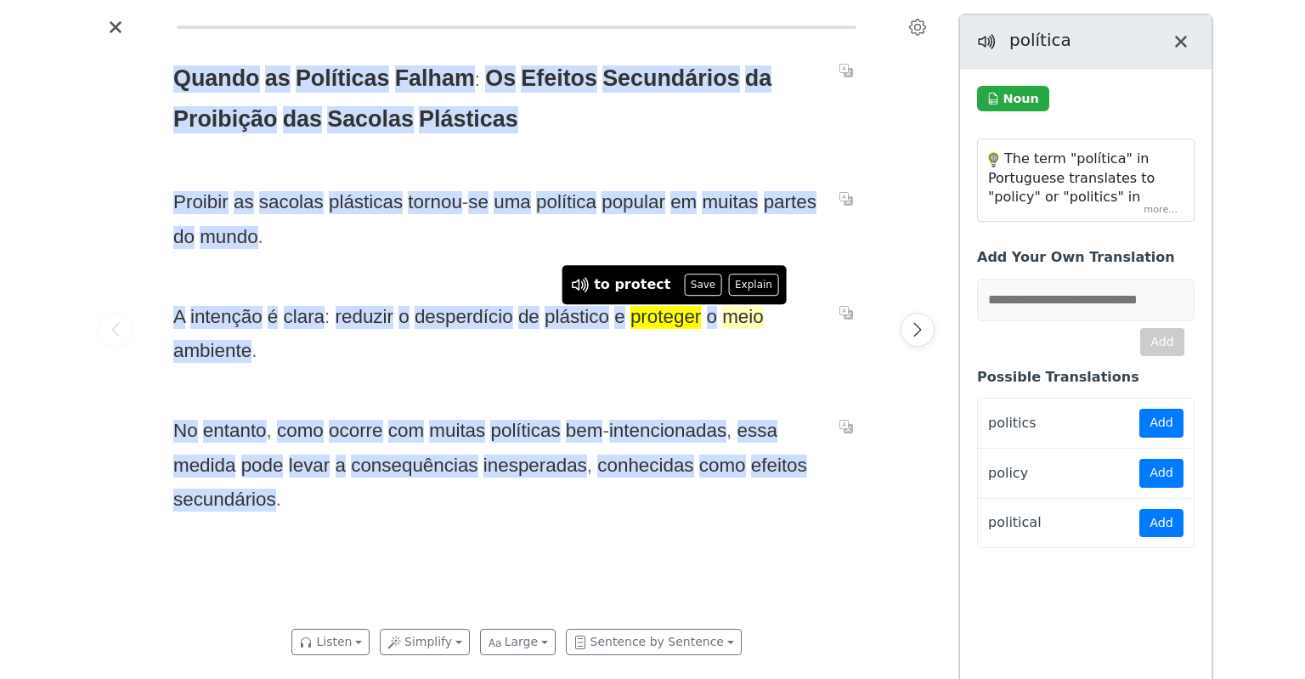
click at [747, 320] on span "meio" at bounding box center [743, 317] width 42 height 23
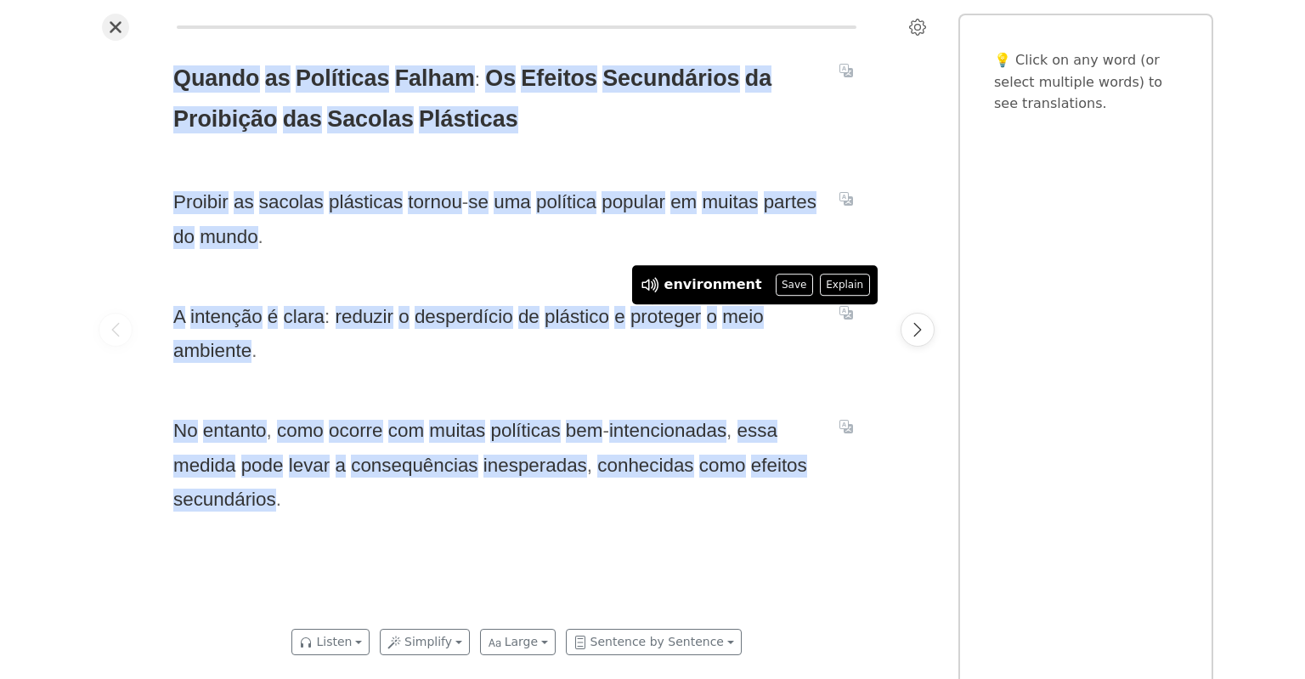
click at [111, 31] on icon "Close" at bounding box center [115, 27] width 10 height 10
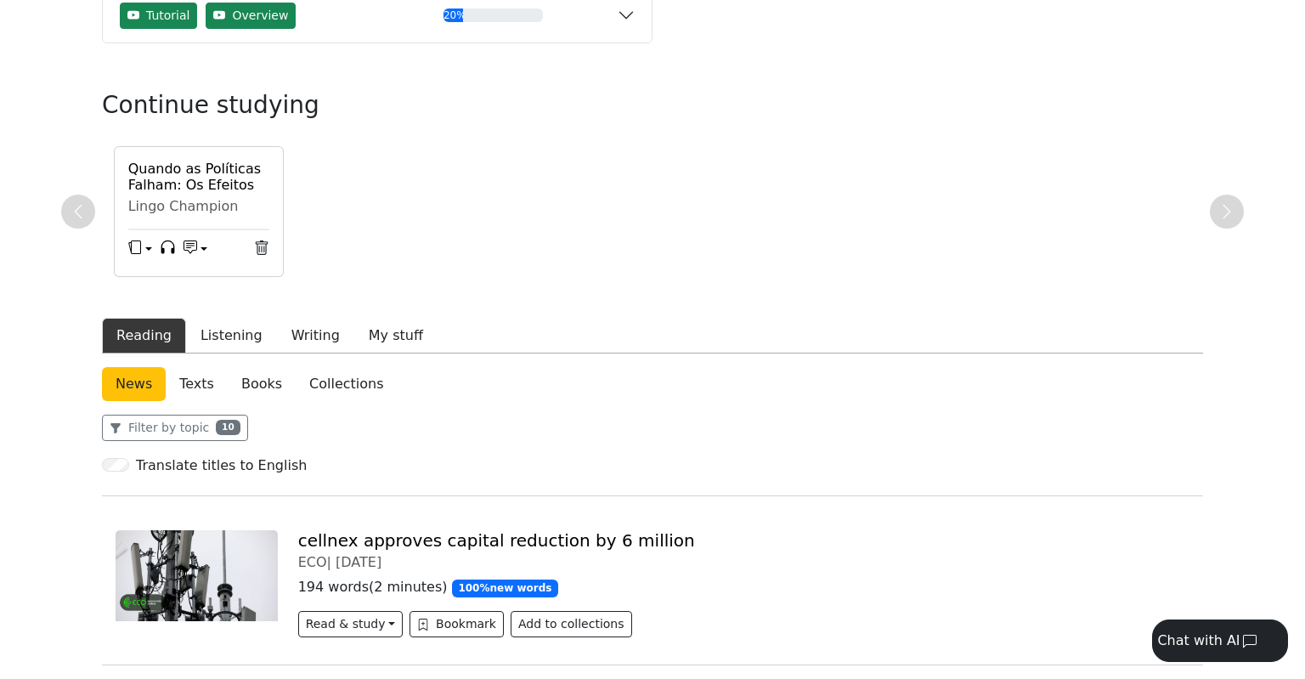
scroll to position [358, 0]
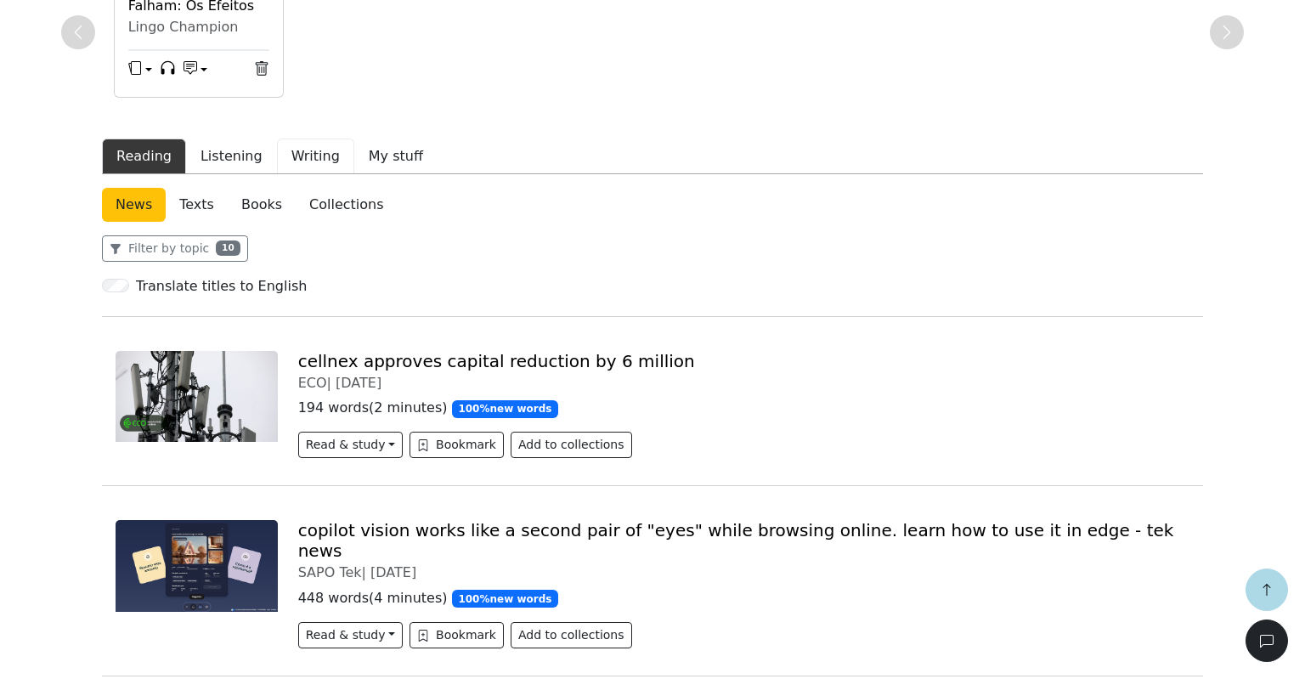
click at [292, 161] on button "Writing" at bounding box center [315, 156] width 77 height 36
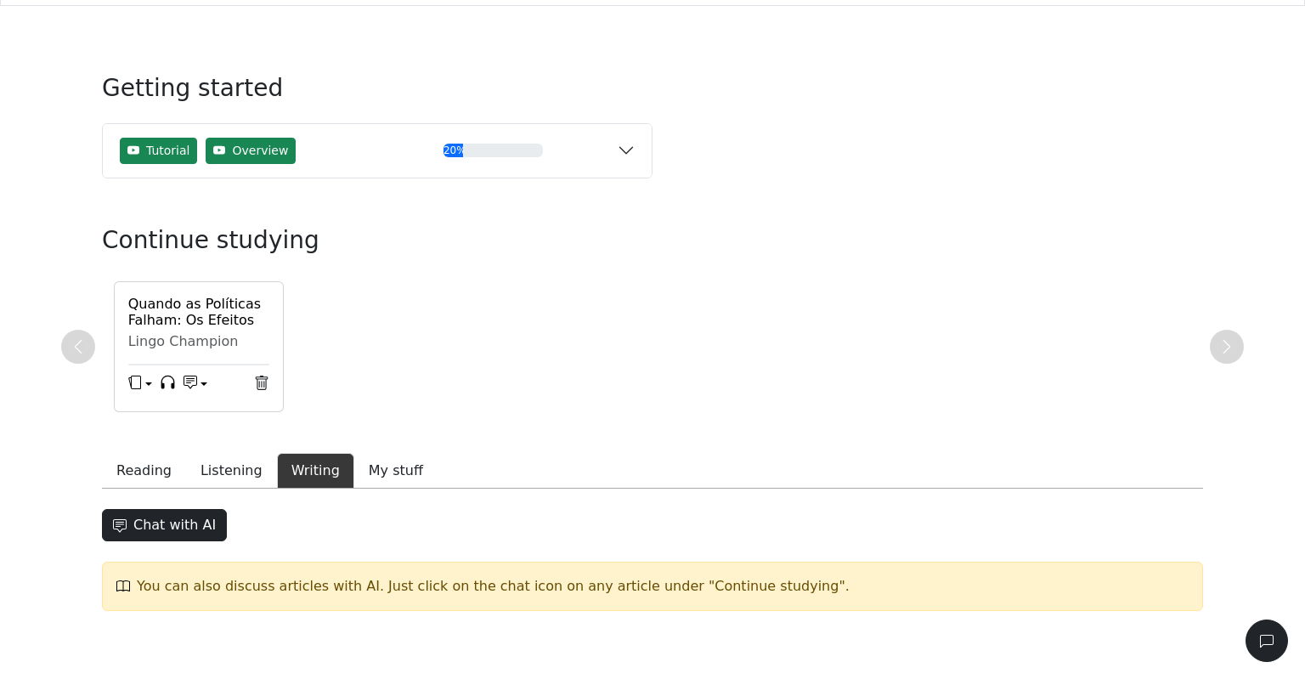
scroll to position [43, 0]
click at [206, 381] on button "button" at bounding box center [195, 385] width 24 height 25
click at [243, 370] on link "Practice grammar with AI" at bounding box center [284, 368] width 200 height 27
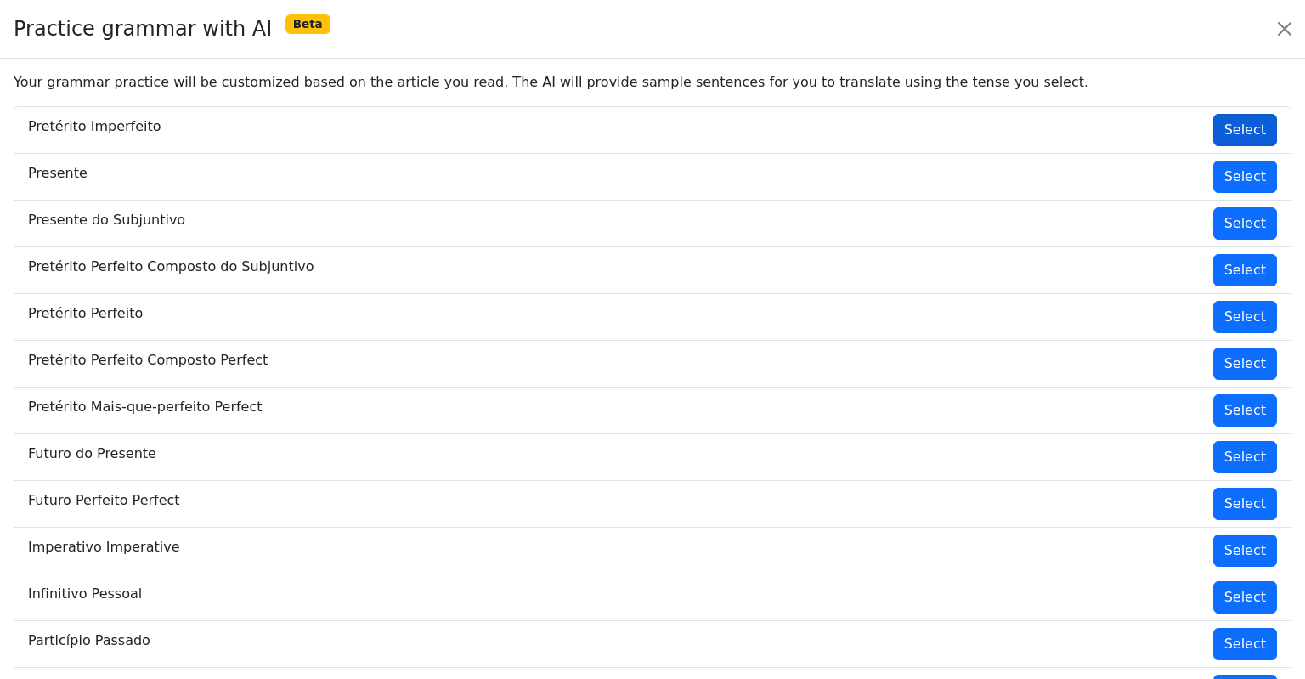
click at [1252, 131] on button "Select" at bounding box center [1245, 130] width 64 height 32
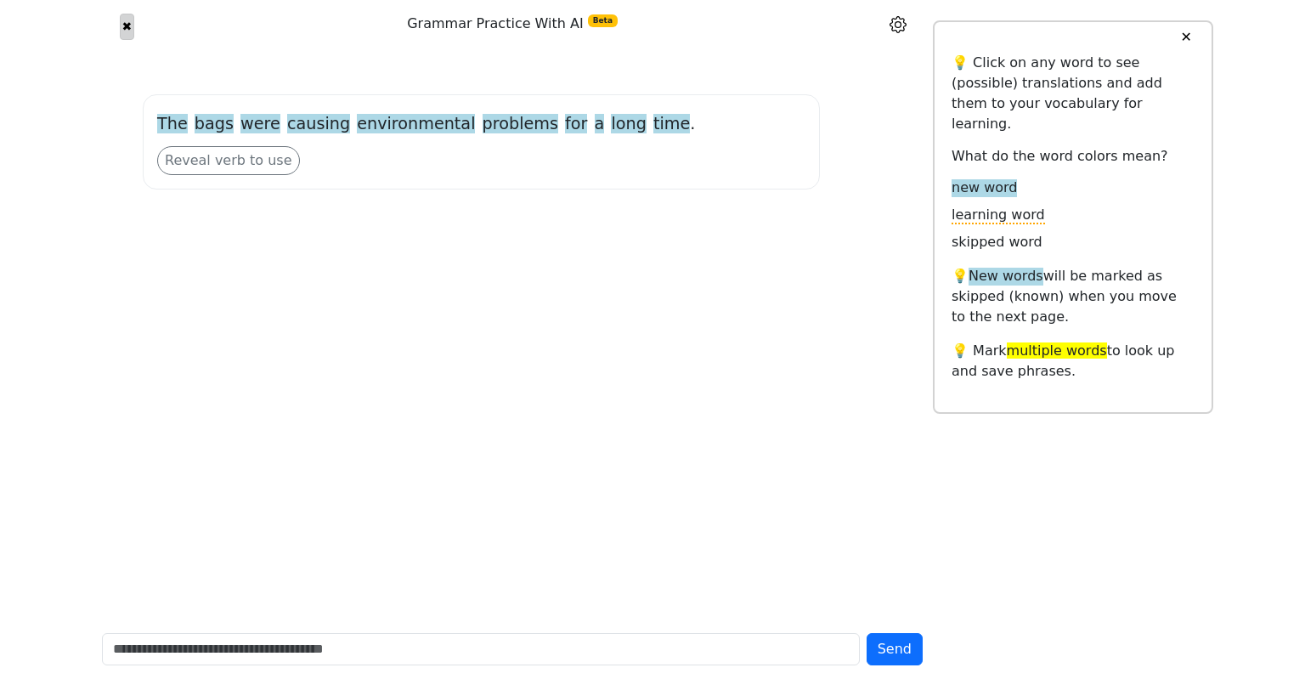
click at [127, 30] on button "✖" at bounding box center [127, 27] width 14 height 26
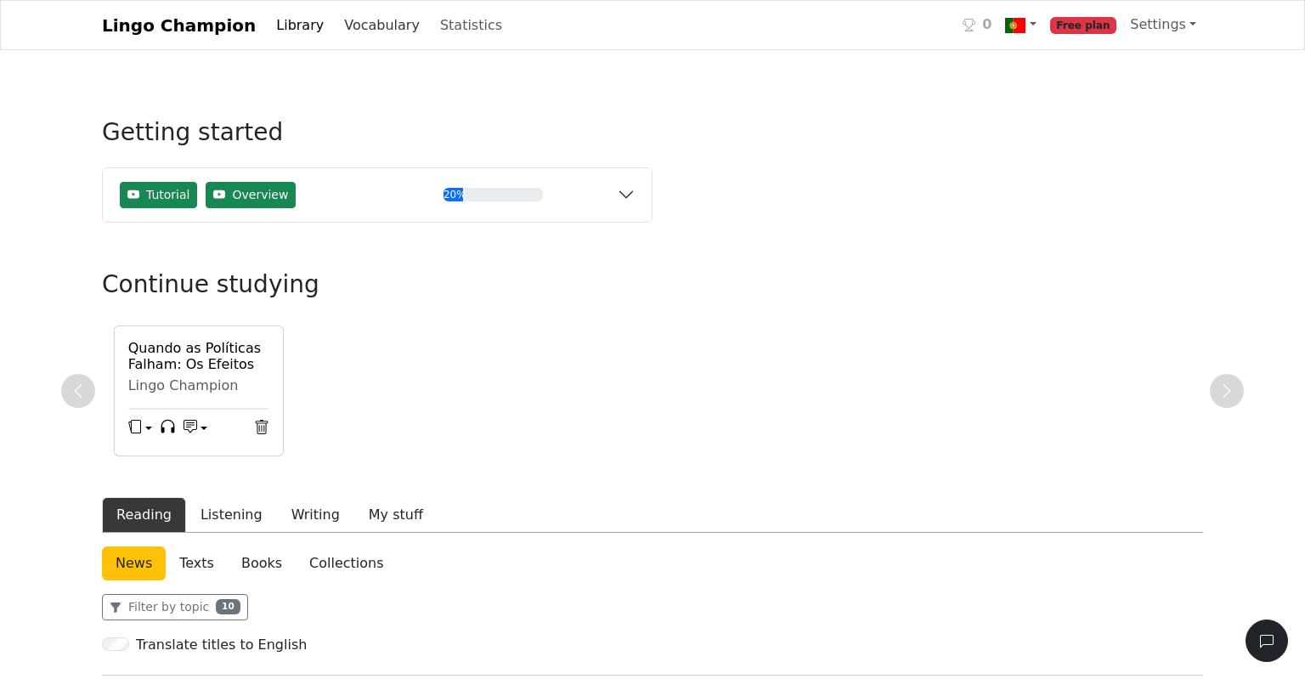
click at [361, 28] on link "Vocabulary" at bounding box center [381, 25] width 89 height 34
